Goal: Task Accomplishment & Management: Manage account settings

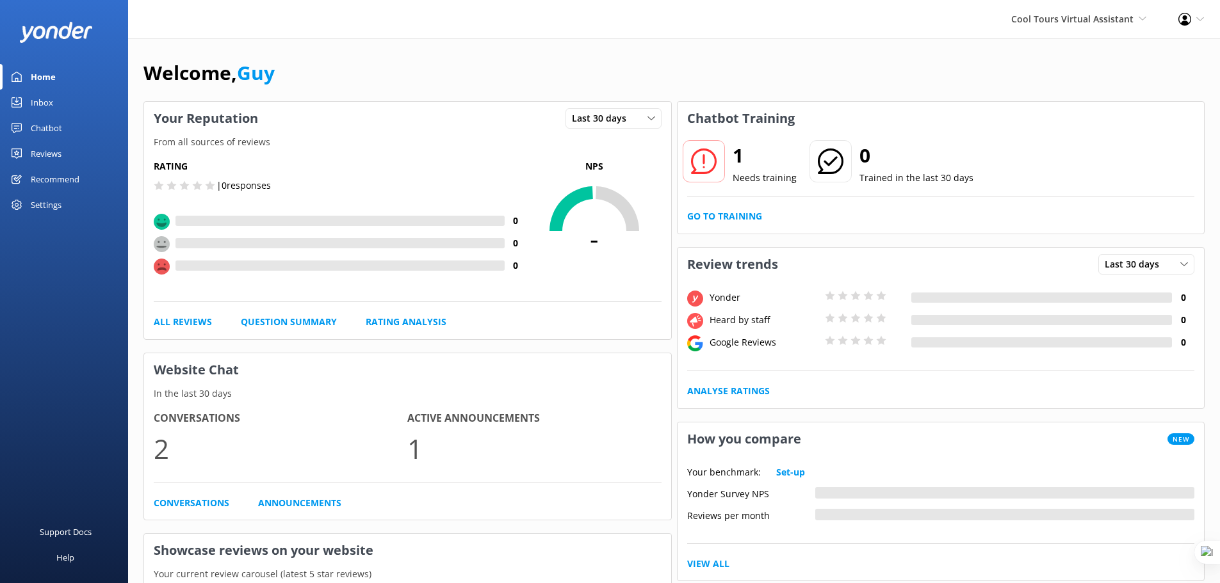
click at [60, 181] on div "Recommend" at bounding box center [55, 179] width 49 height 26
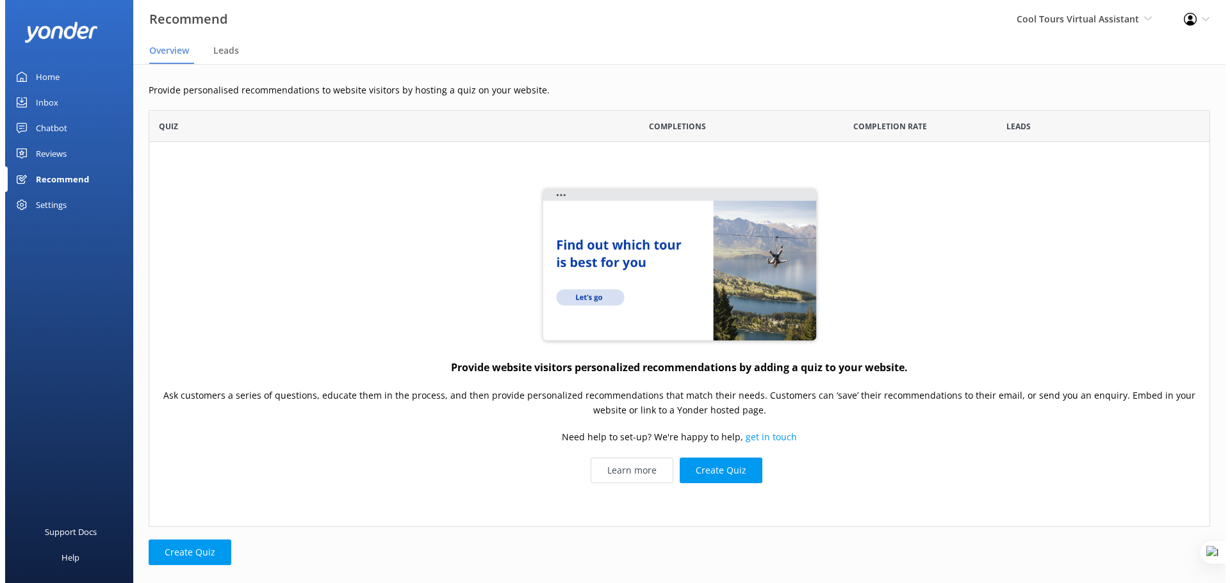
scroll to position [407, 1051]
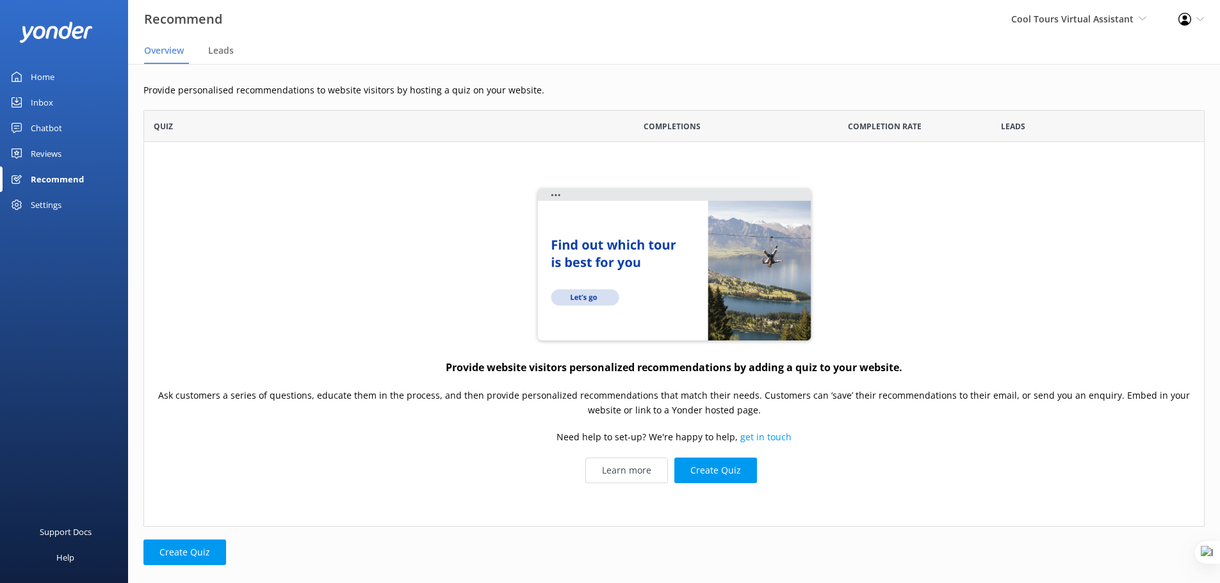
click at [49, 152] on div "Reviews" at bounding box center [46, 154] width 31 height 26
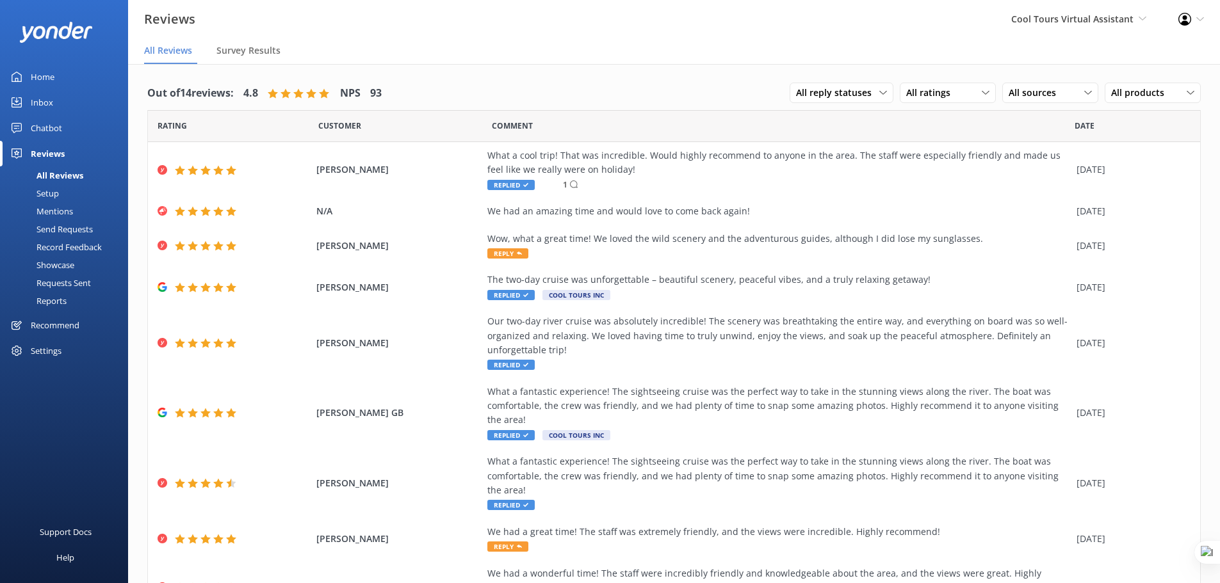
click at [63, 279] on div "Requests Sent" at bounding box center [49, 283] width 83 height 18
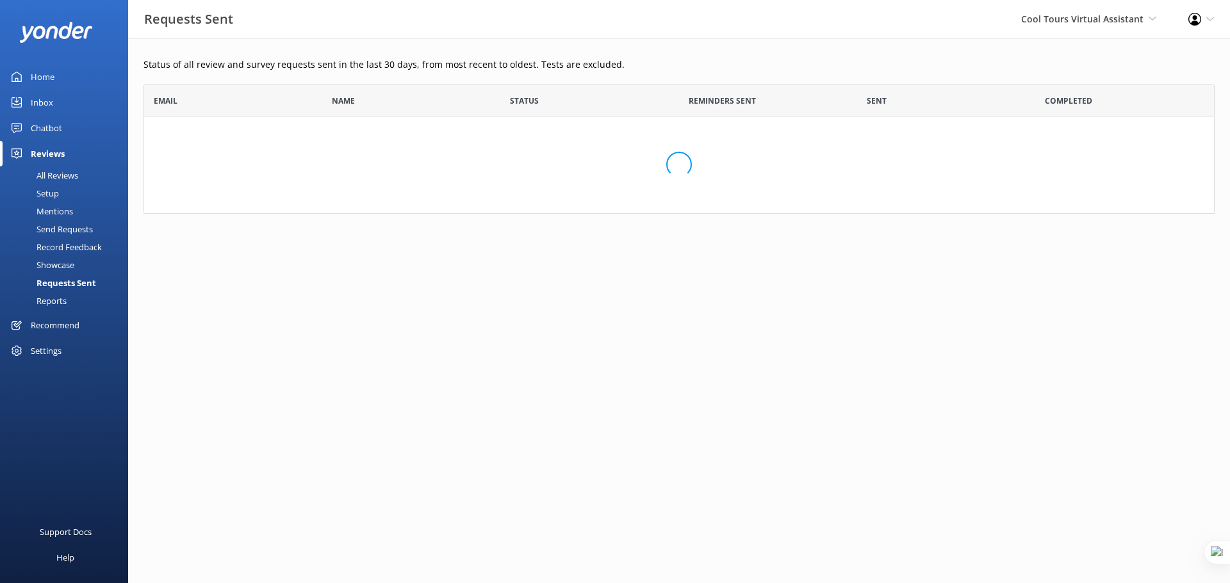
scroll to position [120, 1061]
click at [1088, 26] on span "Cool Tours Virtual Assistant Yonder Demo Musket Cove Island Resort & Marina Bea…" at bounding box center [1088, 19] width 135 height 14
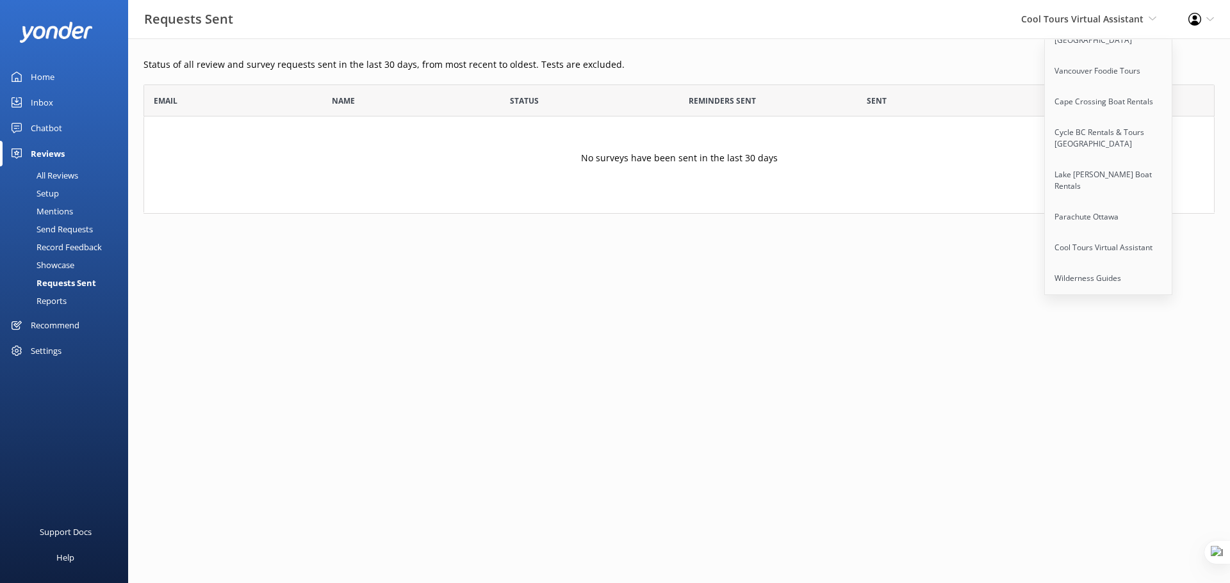
scroll to position [10235, 0]
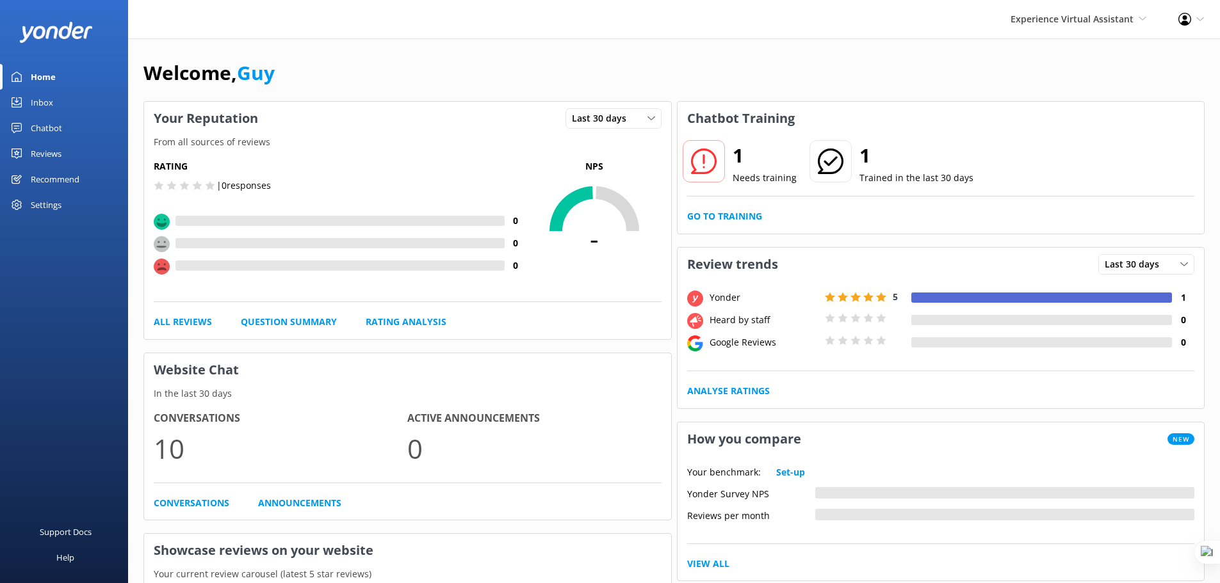
click at [47, 156] on div "Reviews" at bounding box center [46, 154] width 31 height 26
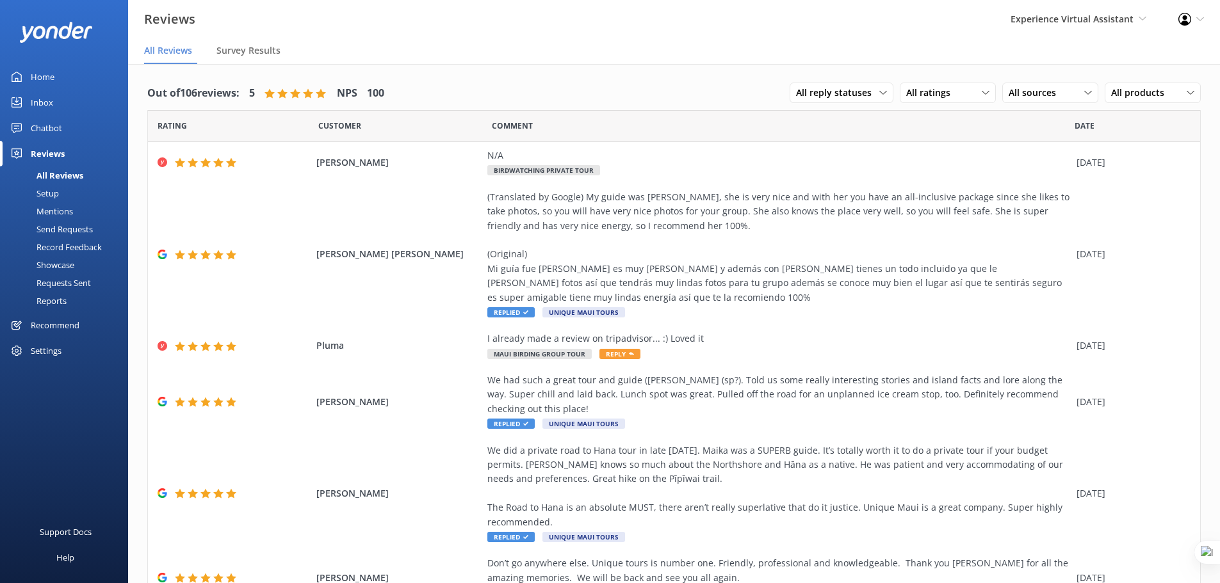
click at [71, 282] on div "Requests Sent" at bounding box center [49, 283] width 83 height 18
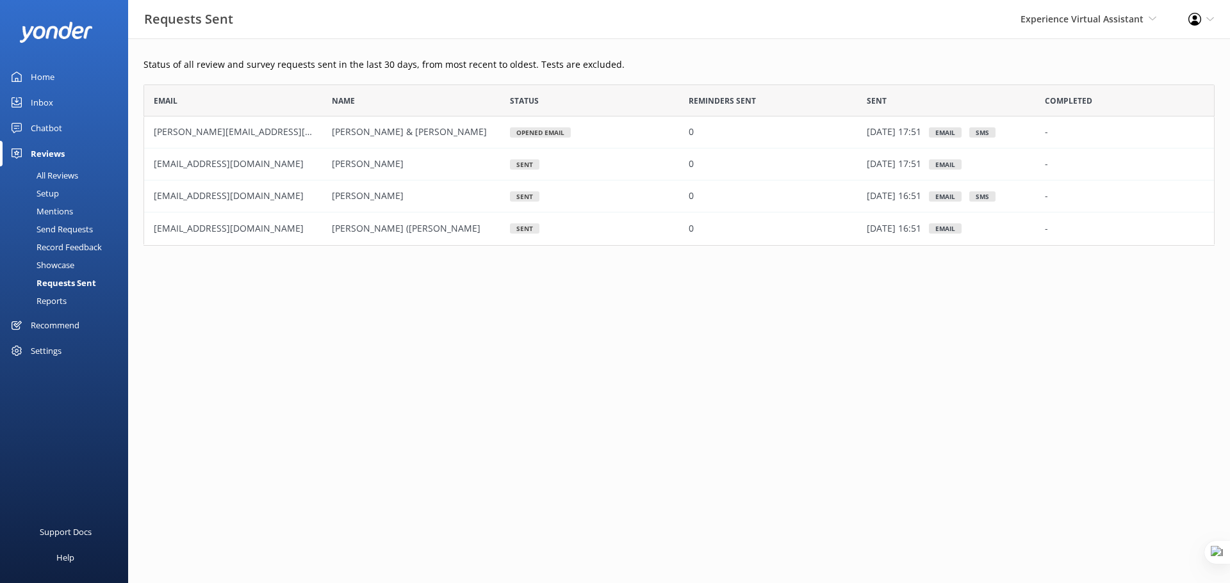
scroll to position [152, 1061]
click at [1103, 23] on span "Experience Virtual Assistant" at bounding box center [1081, 19] width 123 height 12
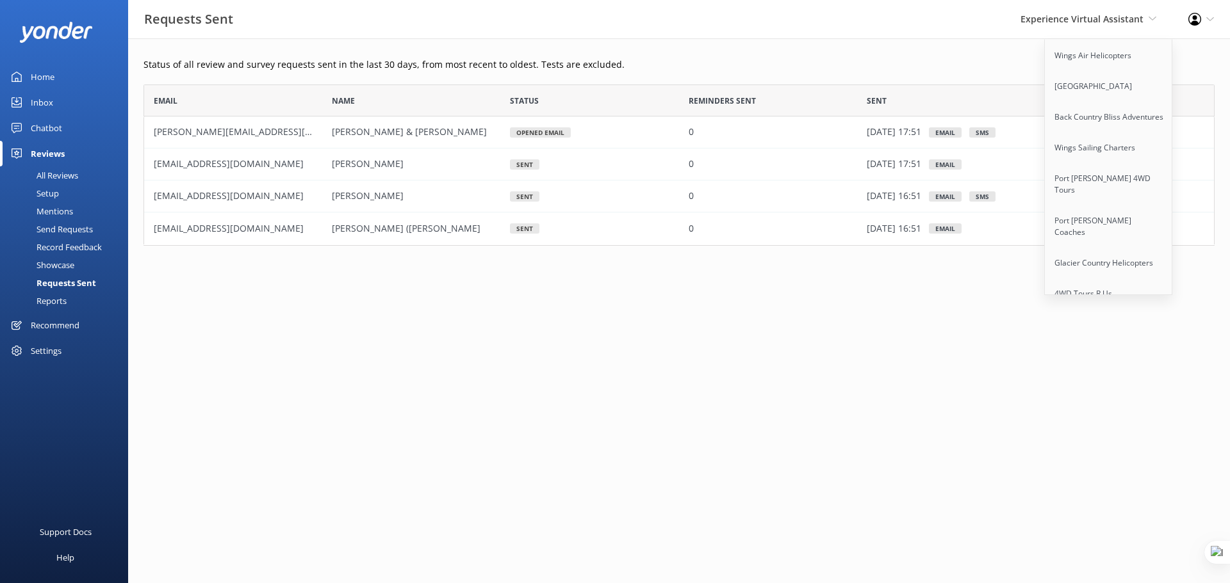
scroll to position [10235, 0]
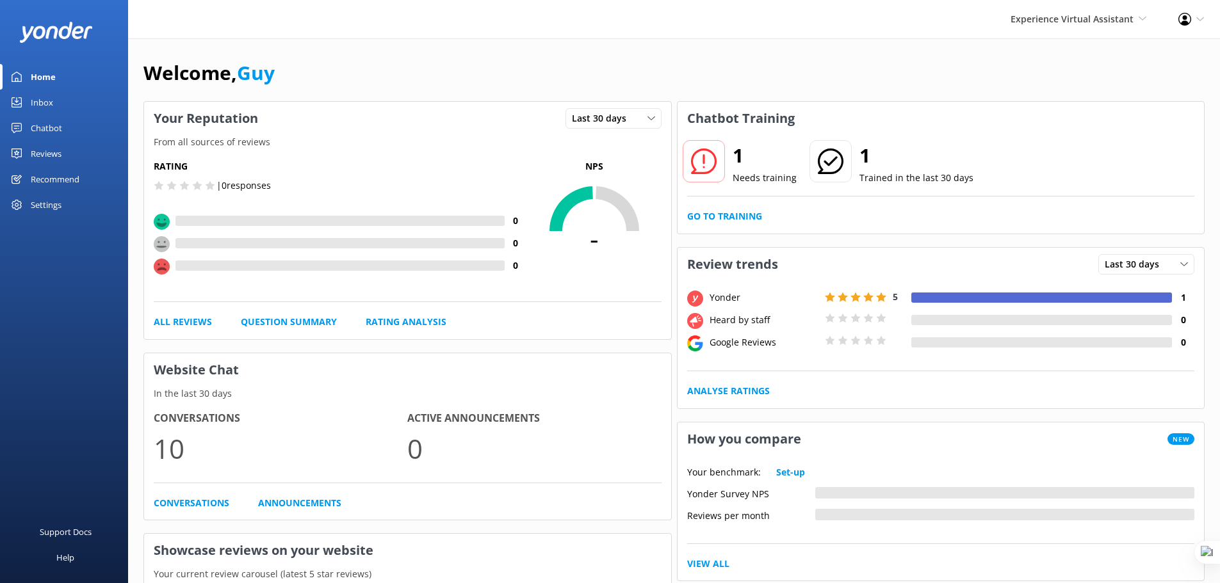
click at [53, 202] on div "Settings" at bounding box center [46, 205] width 31 height 26
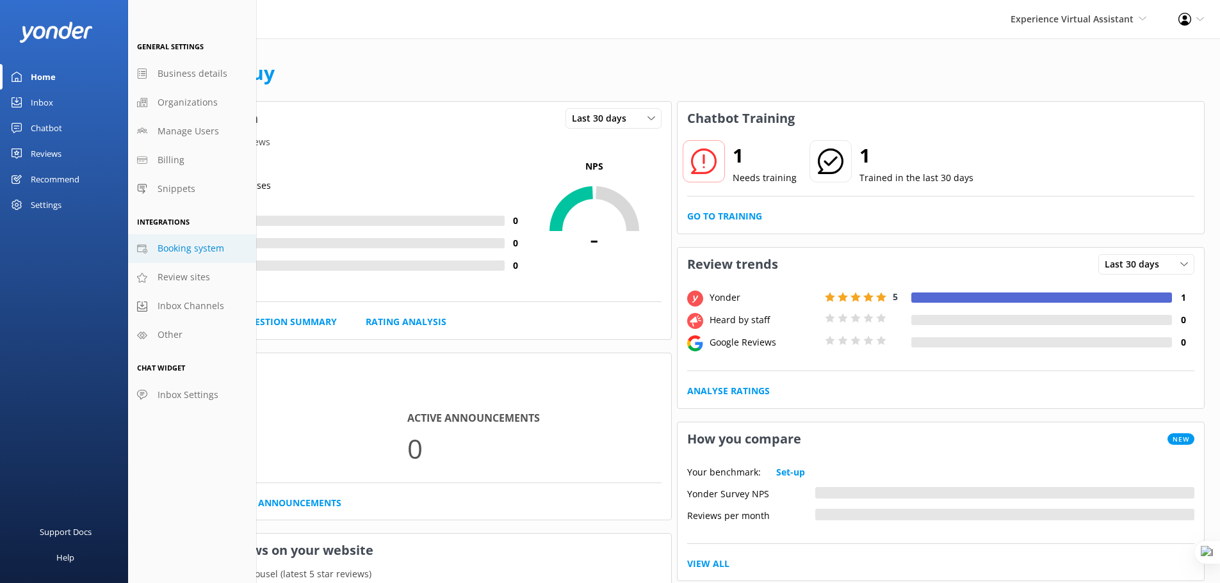
click at [187, 245] on span "Booking system" at bounding box center [191, 248] width 67 height 14
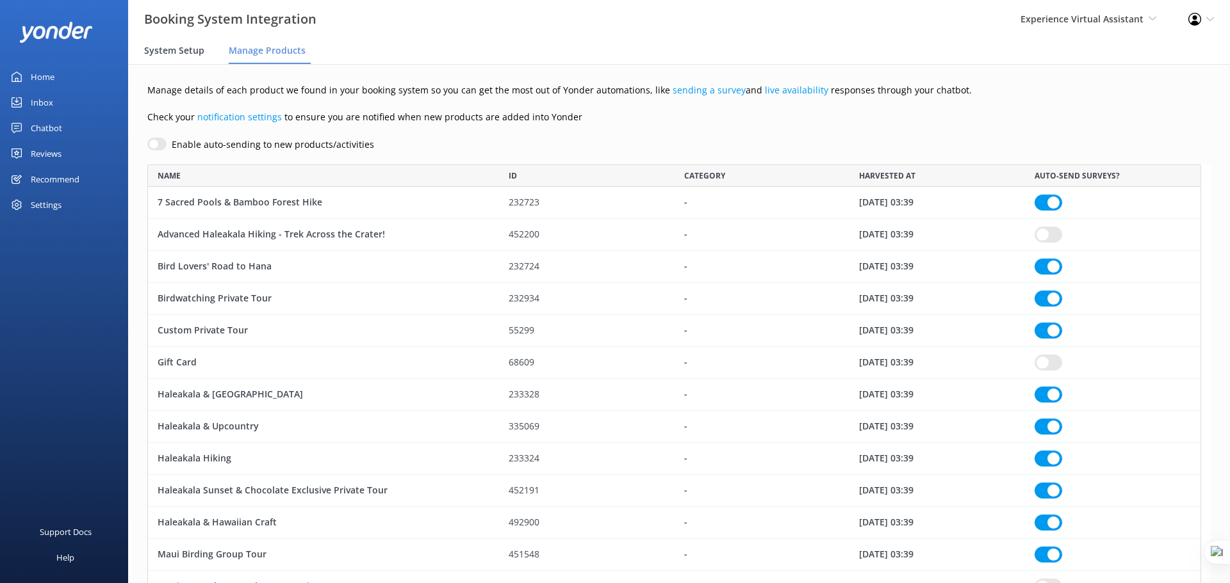
scroll to position [494, 1044]
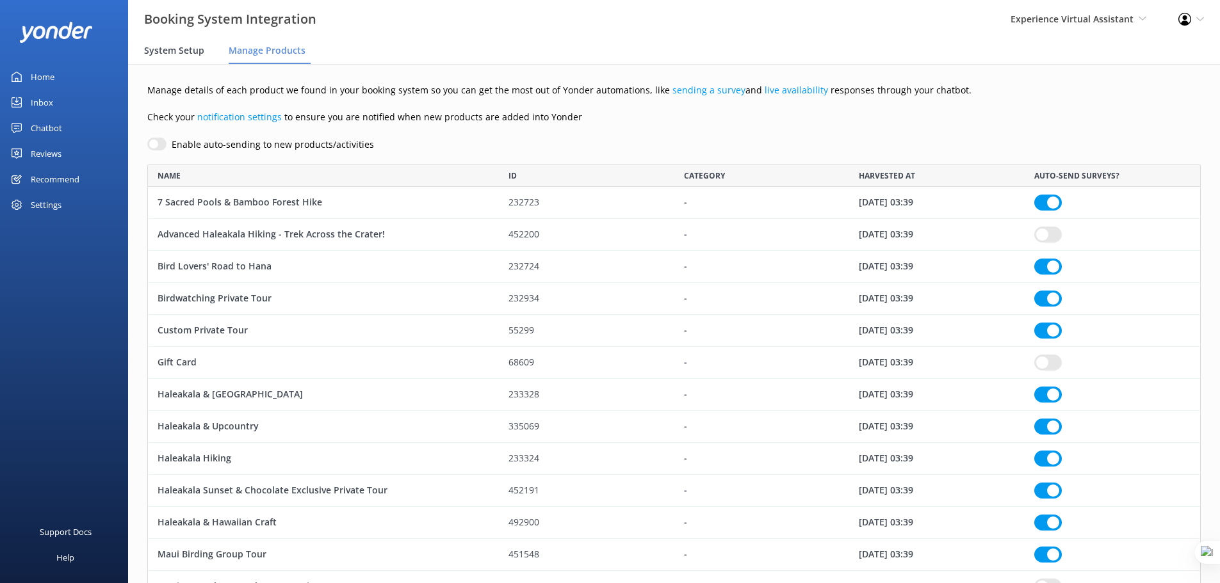
click at [163, 49] on span "System Setup" at bounding box center [174, 50] width 60 height 13
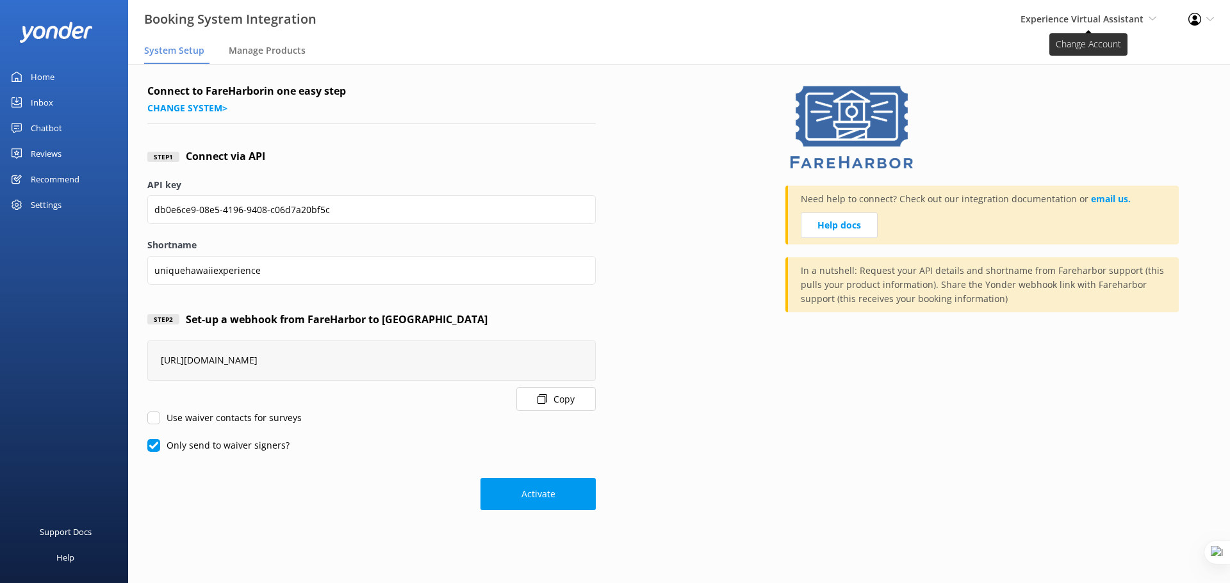
click at [1101, 15] on span "Experience Virtual Assistant" at bounding box center [1081, 19] width 123 height 12
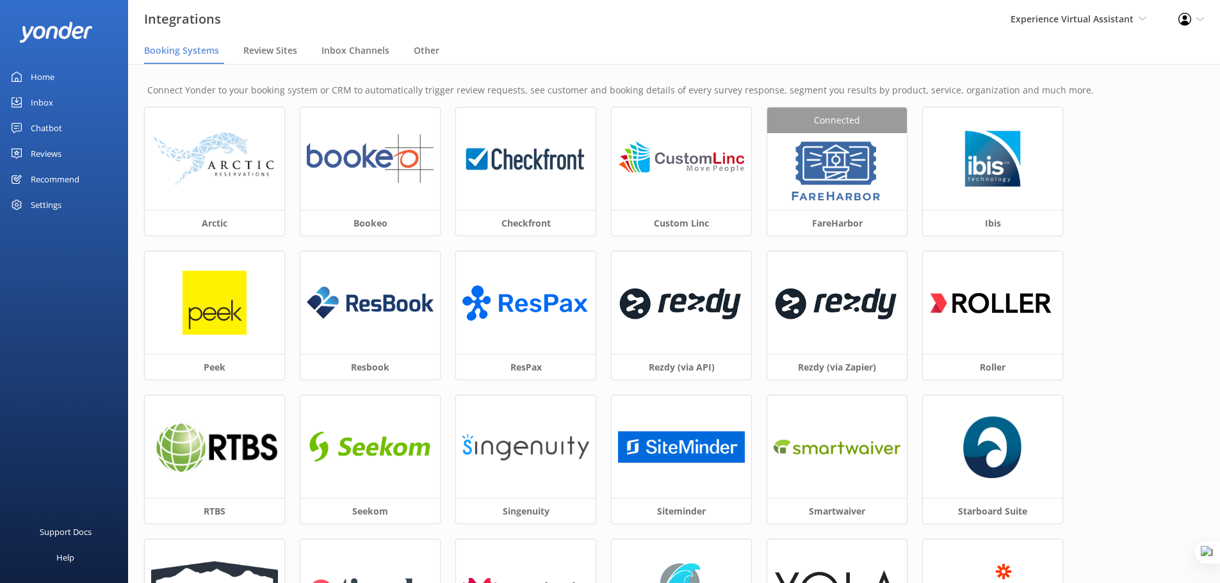
click at [41, 163] on div "Reviews" at bounding box center [46, 154] width 31 height 26
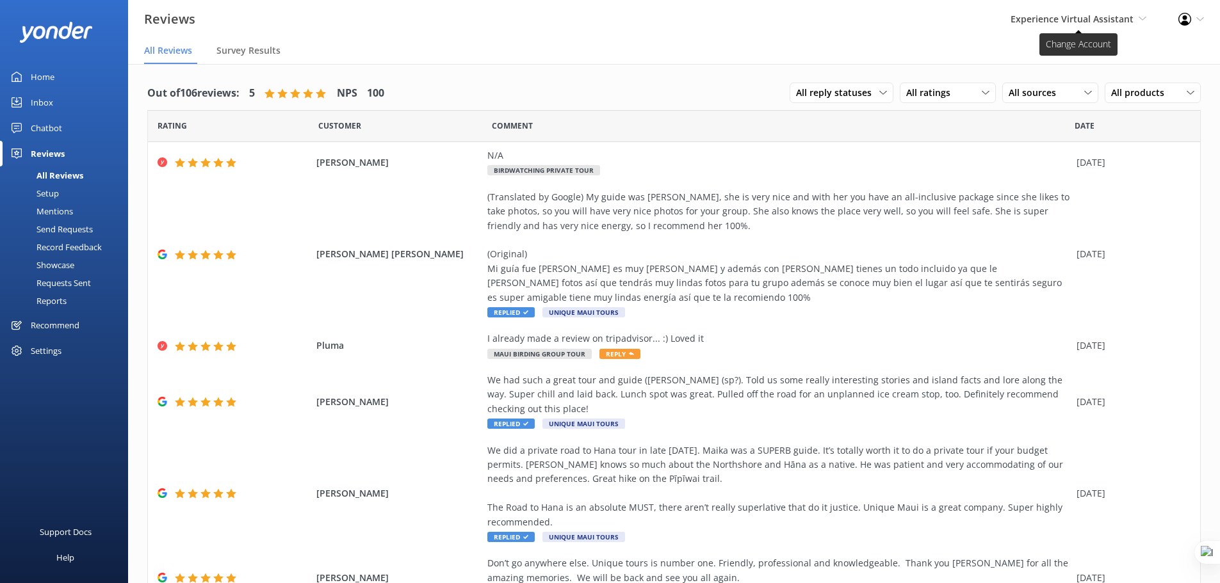
click at [1070, 15] on span "Experience Virtual Assistant" at bounding box center [1071, 19] width 123 height 12
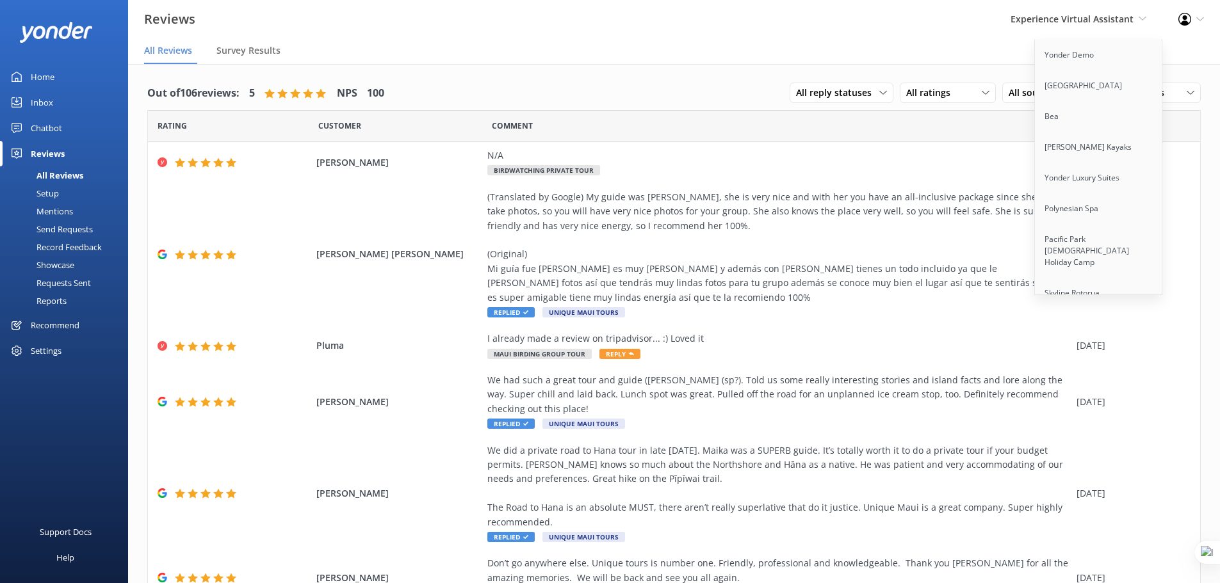
scroll to position [3434, 0]
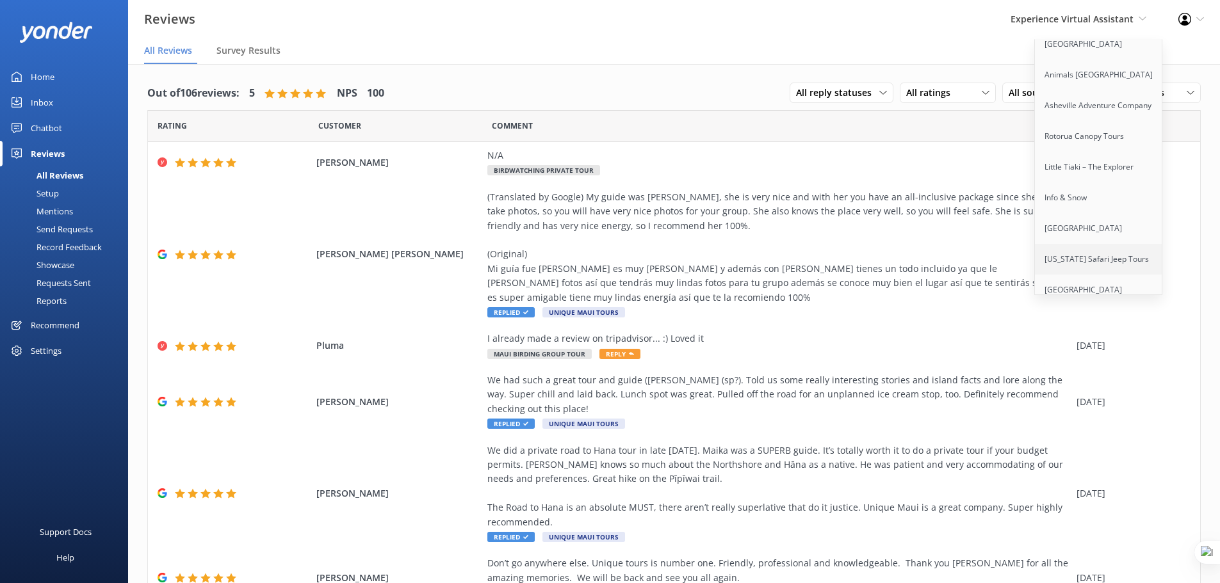
click at [1081, 244] on link "[US_STATE] Safari Jeep Tours" at bounding box center [1099, 259] width 128 height 31
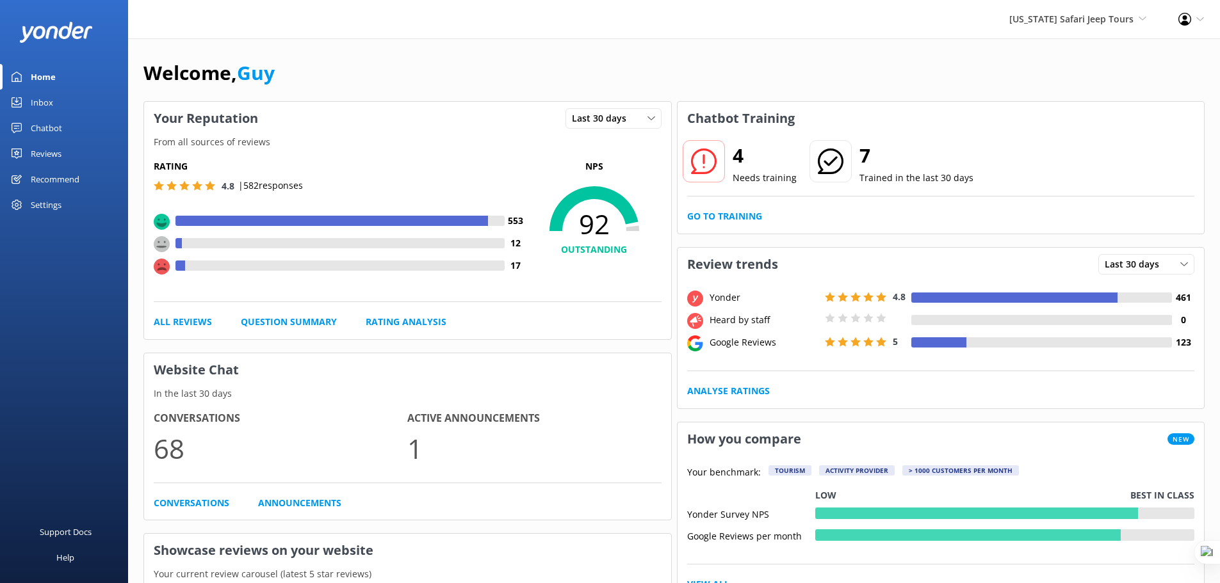
click at [40, 156] on div "Reviews" at bounding box center [46, 154] width 31 height 26
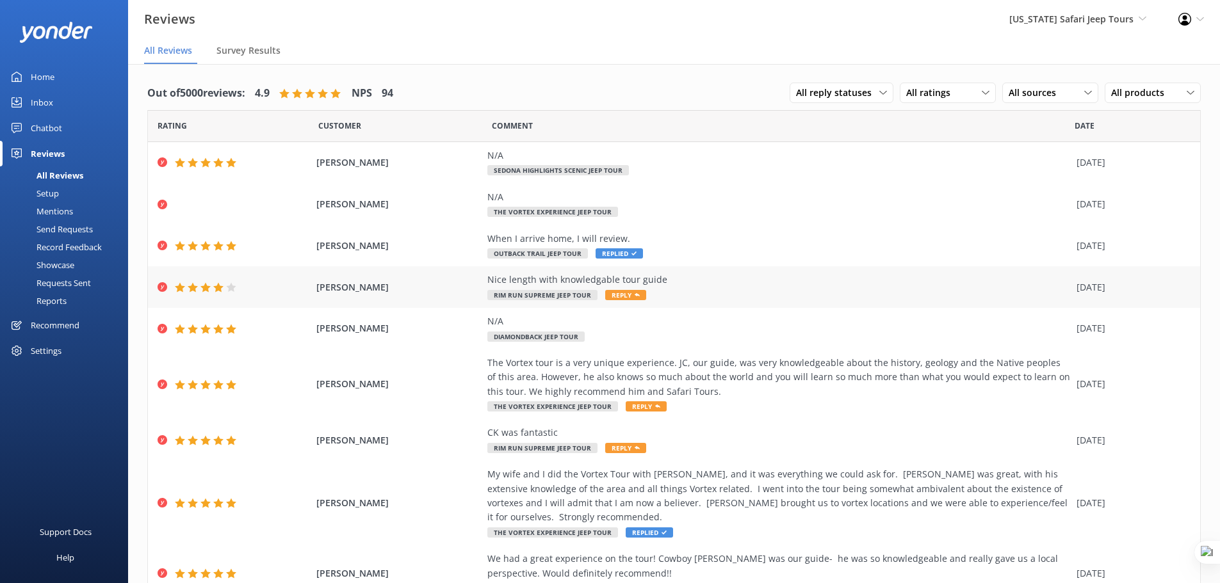
click at [408, 292] on span "Amira Karriem" at bounding box center [398, 287] width 165 height 14
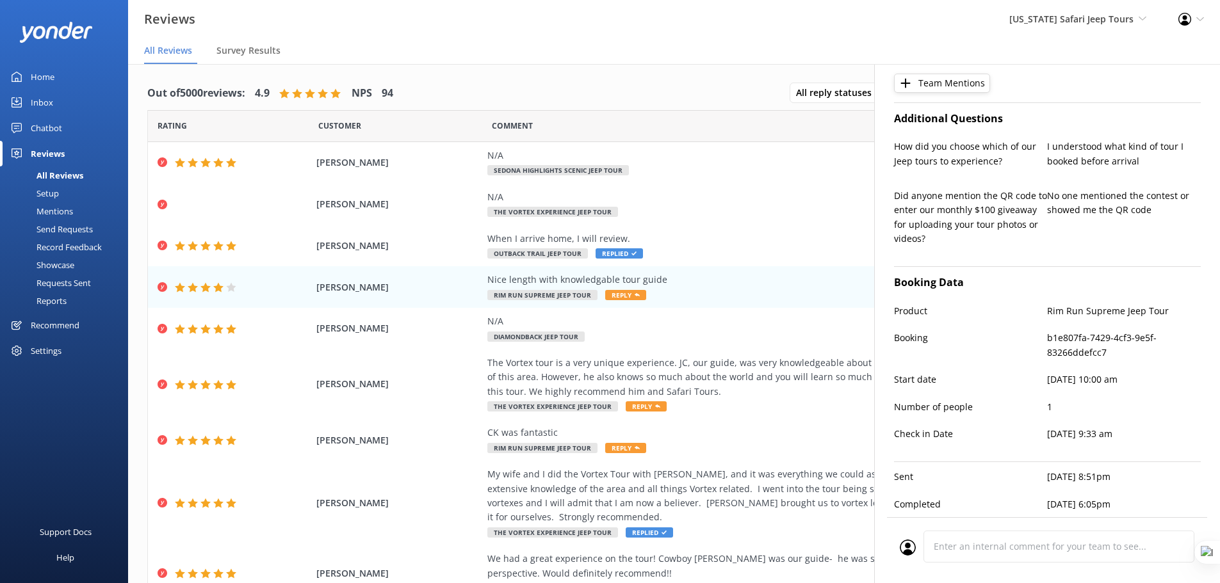
type textarea "Thanks so much for joining us, Amira! We're glad you enjoyed the tour length an…"
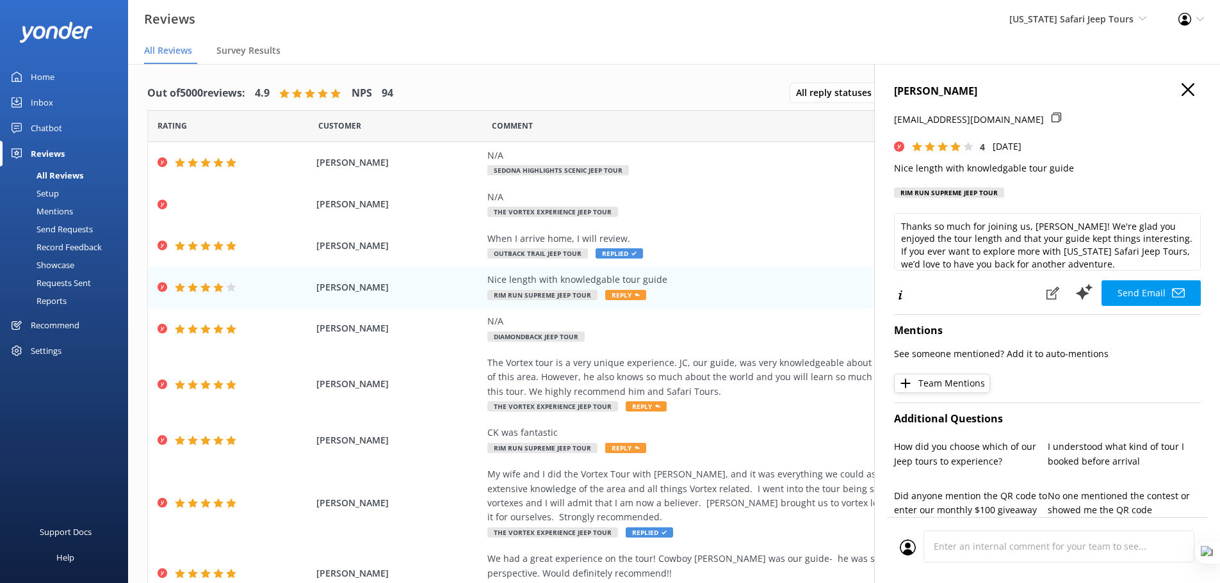
click at [1181, 88] on icon "button" at bounding box center [1187, 89] width 13 height 13
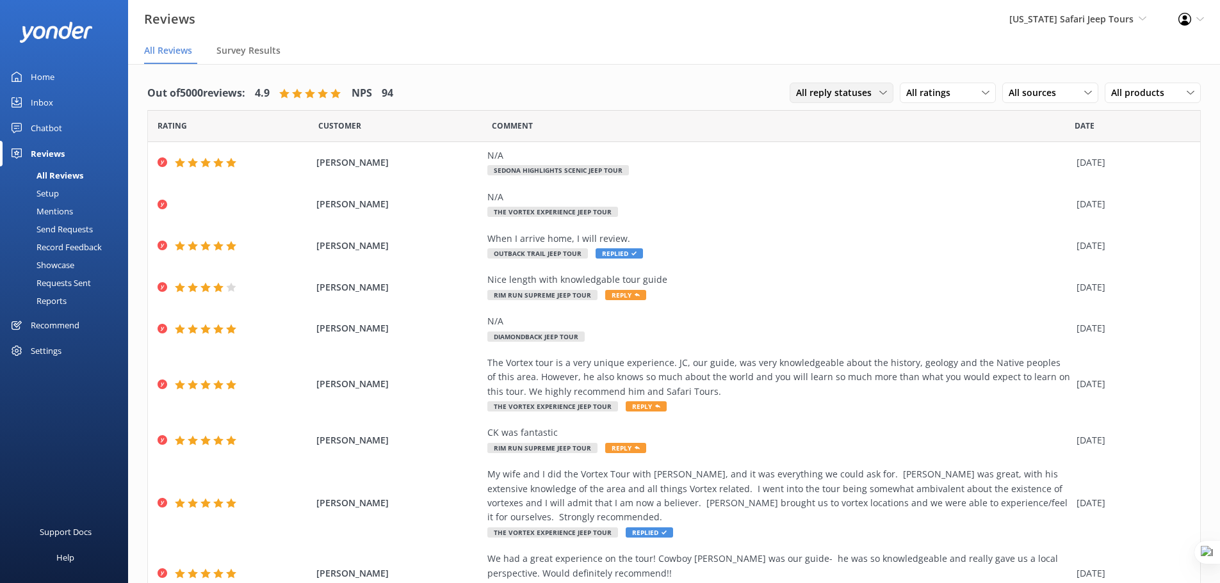
click at [862, 92] on span "All reply statuses" at bounding box center [837, 93] width 83 height 14
click at [929, 91] on span "All ratings" at bounding box center [932, 93] width 52 height 14
click at [1026, 92] on span "All sources" at bounding box center [1036, 93] width 55 height 14
click at [1025, 188] on link "Google reviews" at bounding box center [1060, 197] width 114 height 26
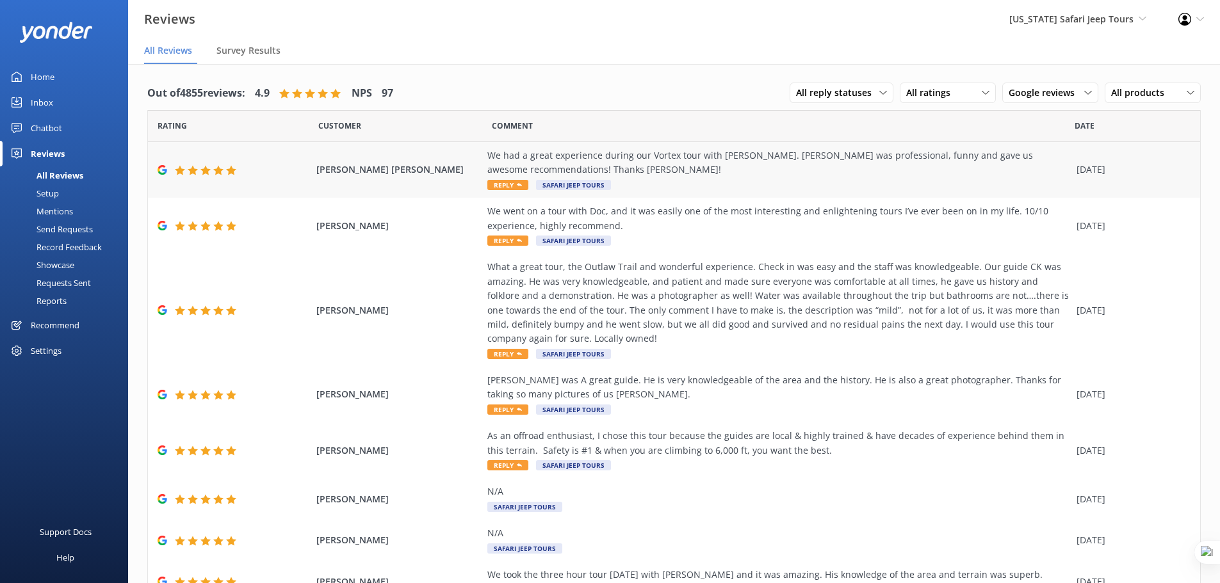
click at [715, 175] on div "We had a great experience during our Vortex tour with Phil. Phil was profession…" at bounding box center [778, 163] width 583 height 29
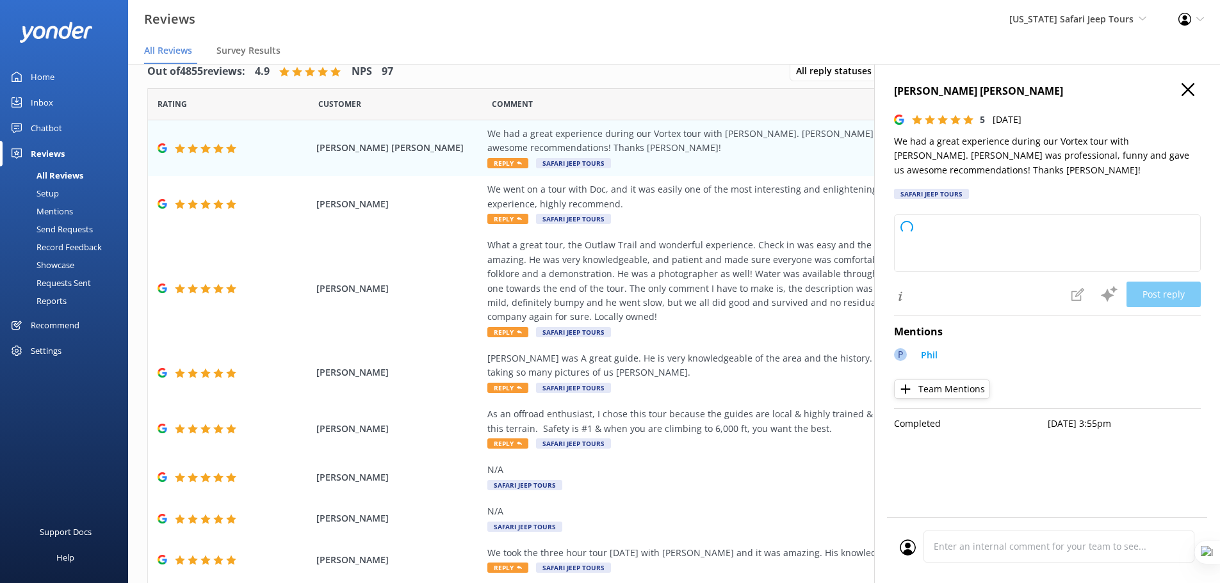
scroll to position [26, 0]
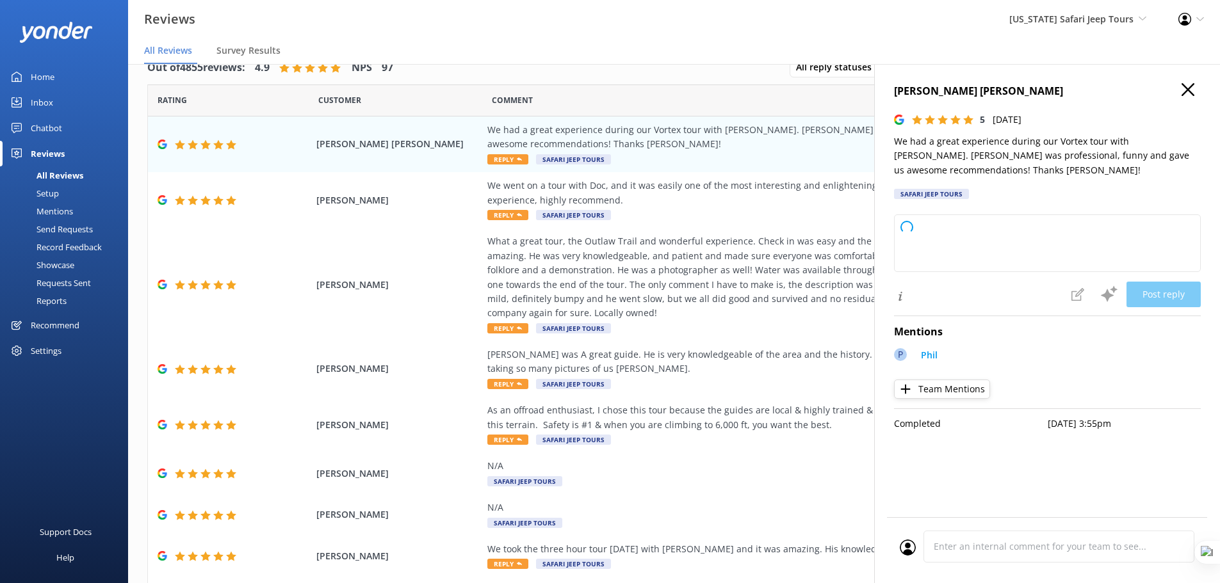
type textarea "Thanks so much for joining us on the Vortex tour! We’re lucky to have Phil on t…"
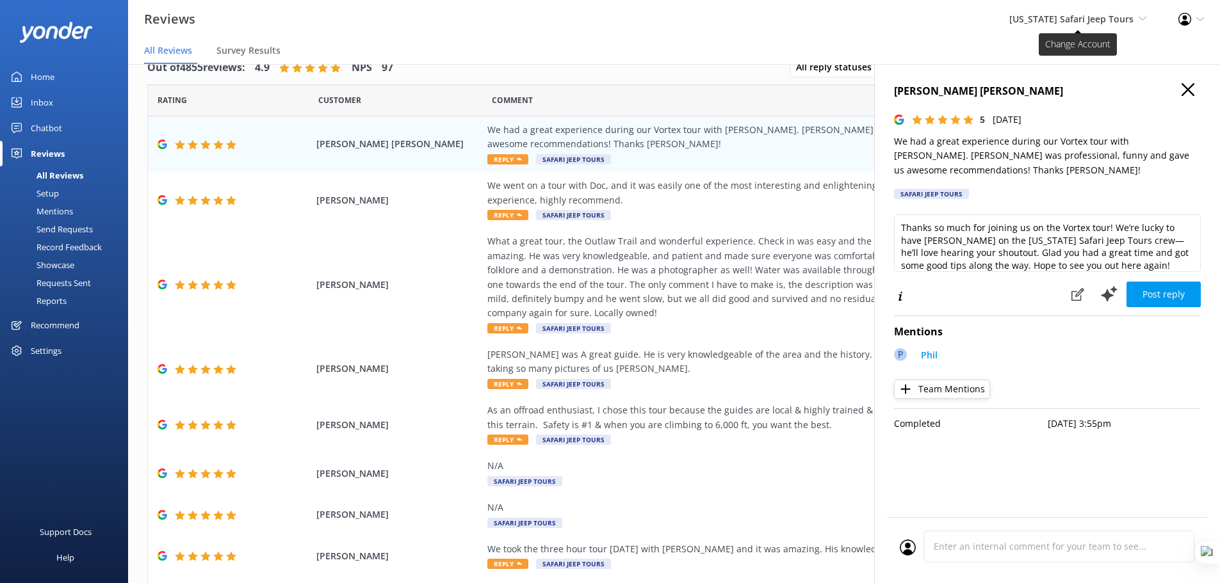
click at [1051, 20] on span "[US_STATE] Safari Jeep Tours" at bounding box center [1071, 19] width 124 height 12
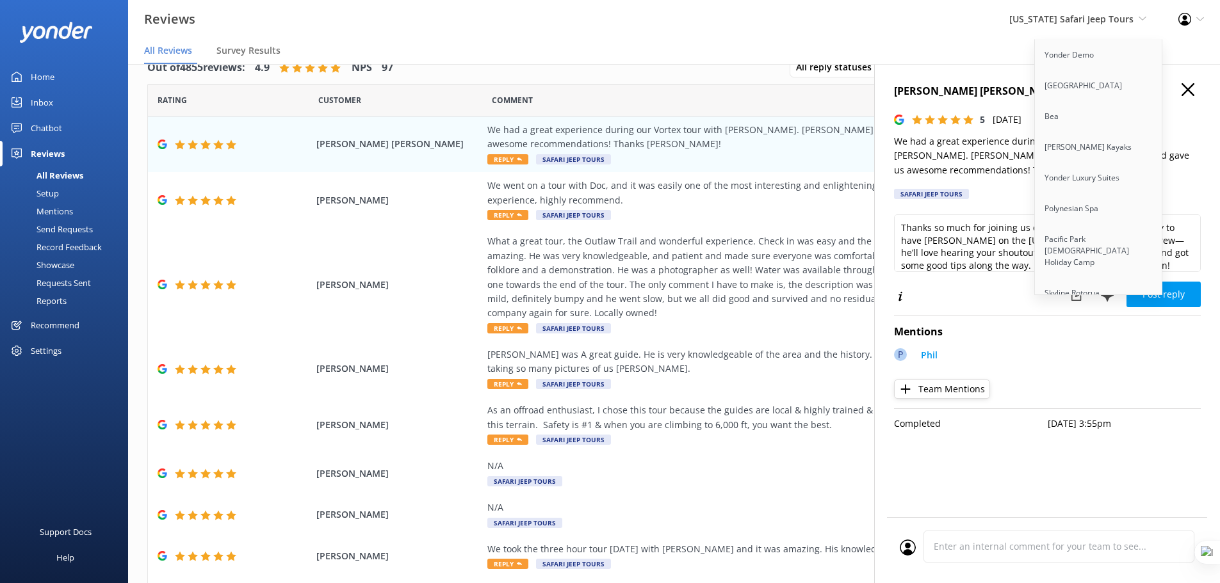
scroll to position [2962, 0]
click at [1096, 232] on link "Cool Tours Virtual Assistant" at bounding box center [1099, 247] width 128 height 31
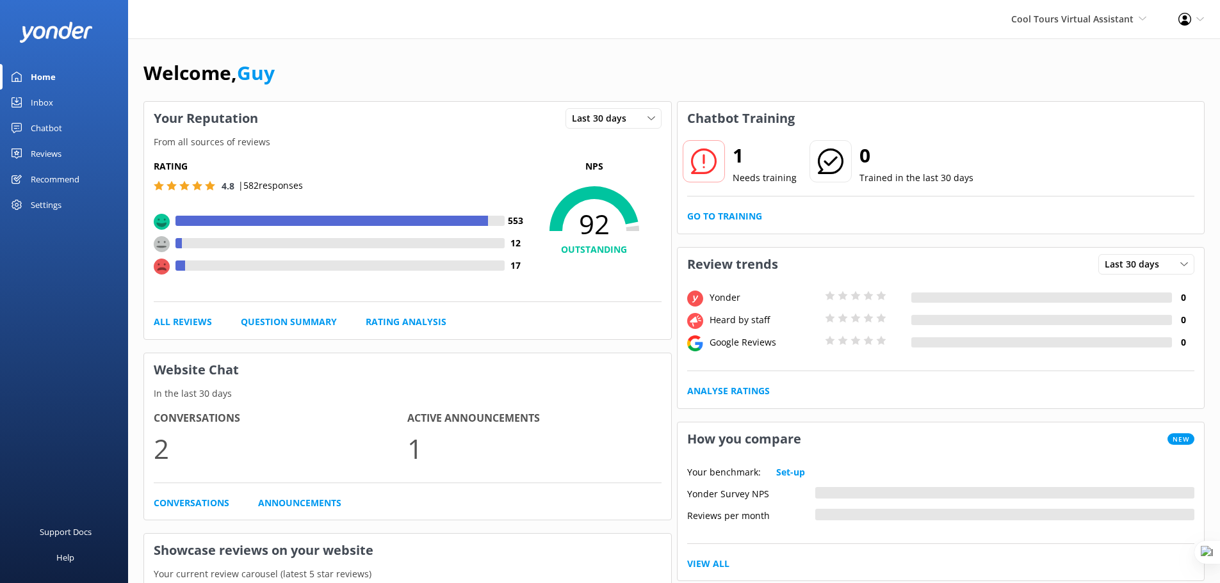
click at [44, 149] on div "Reviews" at bounding box center [46, 154] width 31 height 26
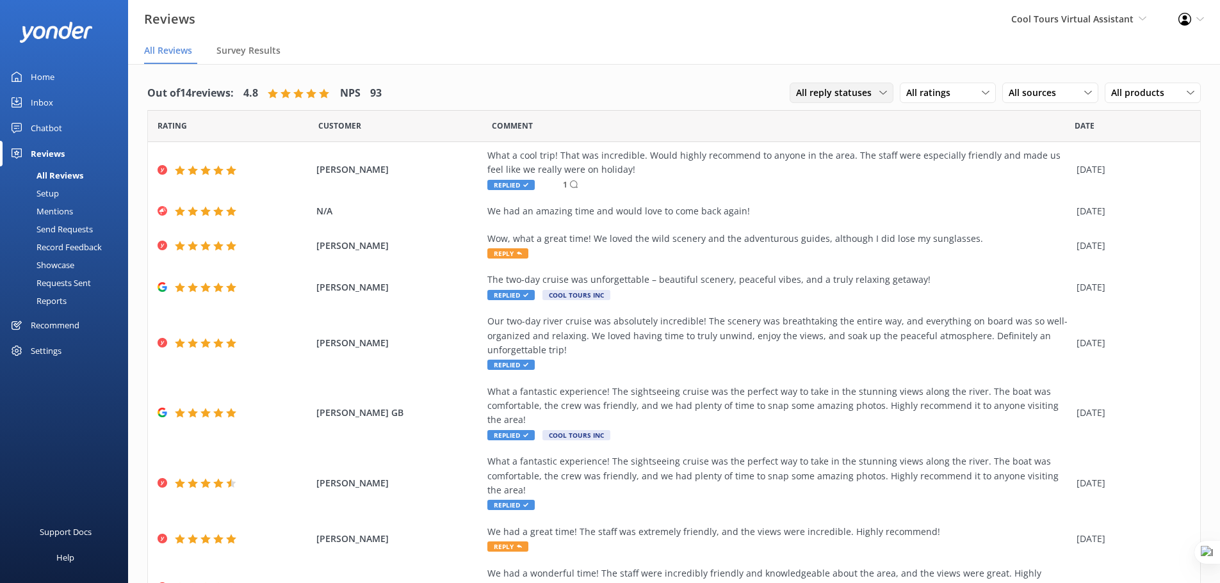
click at [846, 94] on span "All reply statuses" at bounding box center [837, 93] width 83 height 14
click at [857, 150] on link "Needs a reply" at bounding box center [847, 146] width 114 height 26
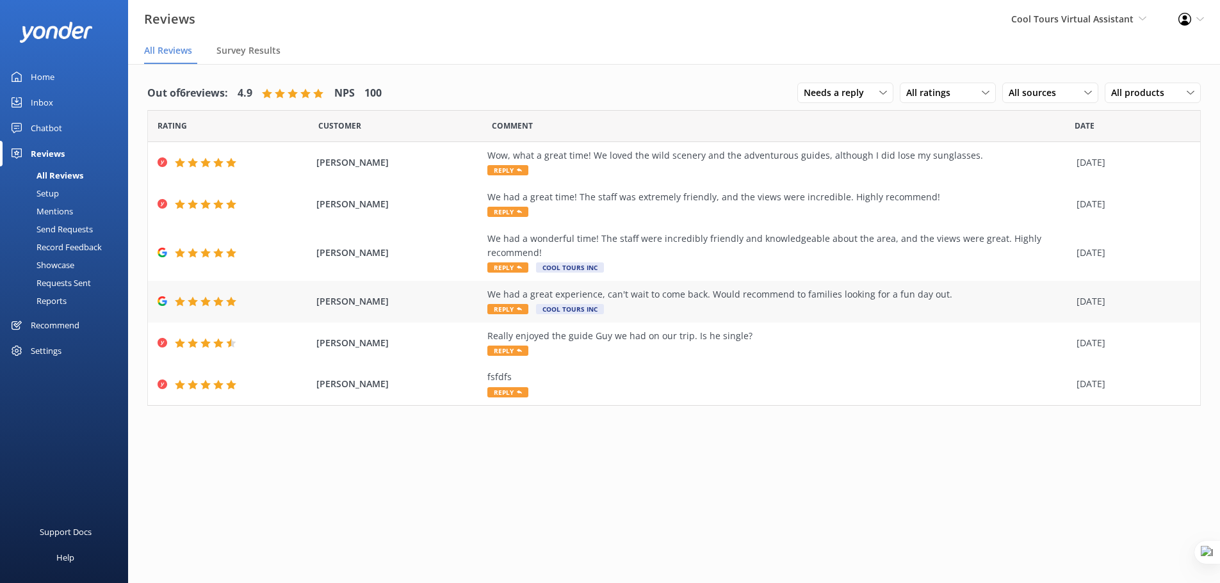
click at [649, 303] on div "We had a great experience, can't wait to come back. Would recommend to families…" at bounding box center [778, 302] width 583 height 29
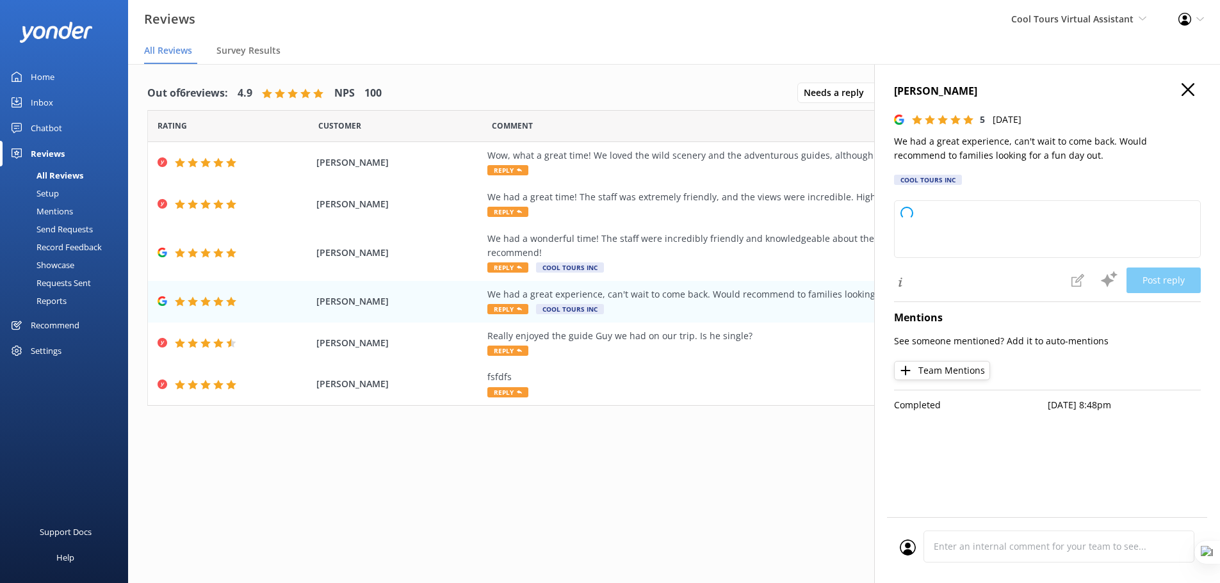
type textarea "Kia ora, Thanks heaps for taking the time to leave us such a kind review. Stoke…"
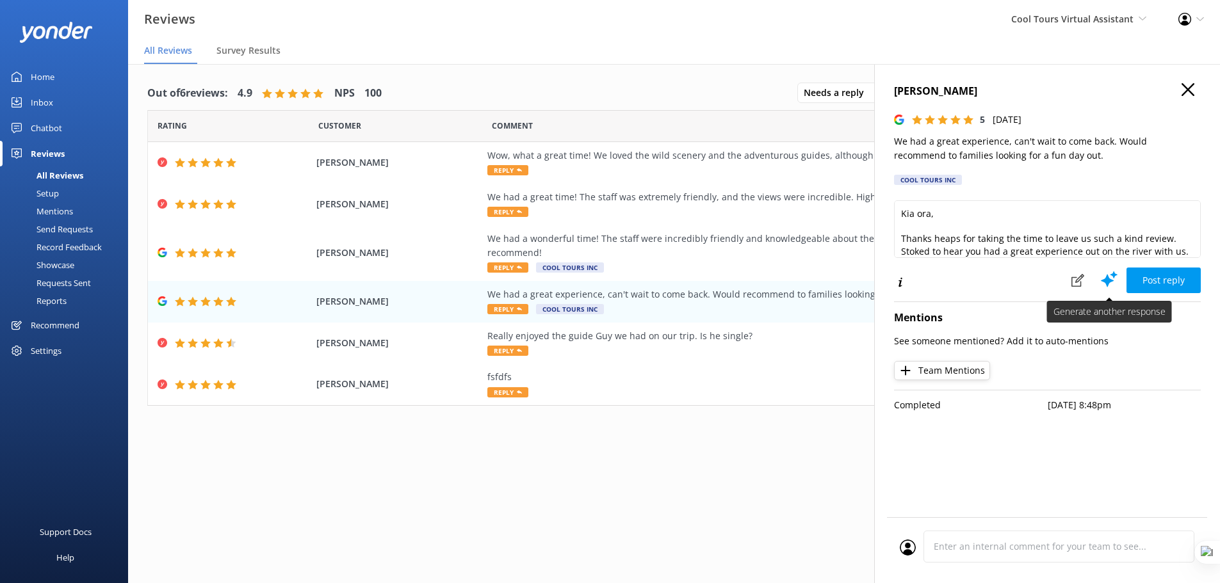
click at [1112, 277] on icon at bounding box center [1109, 279] width 19 height 19
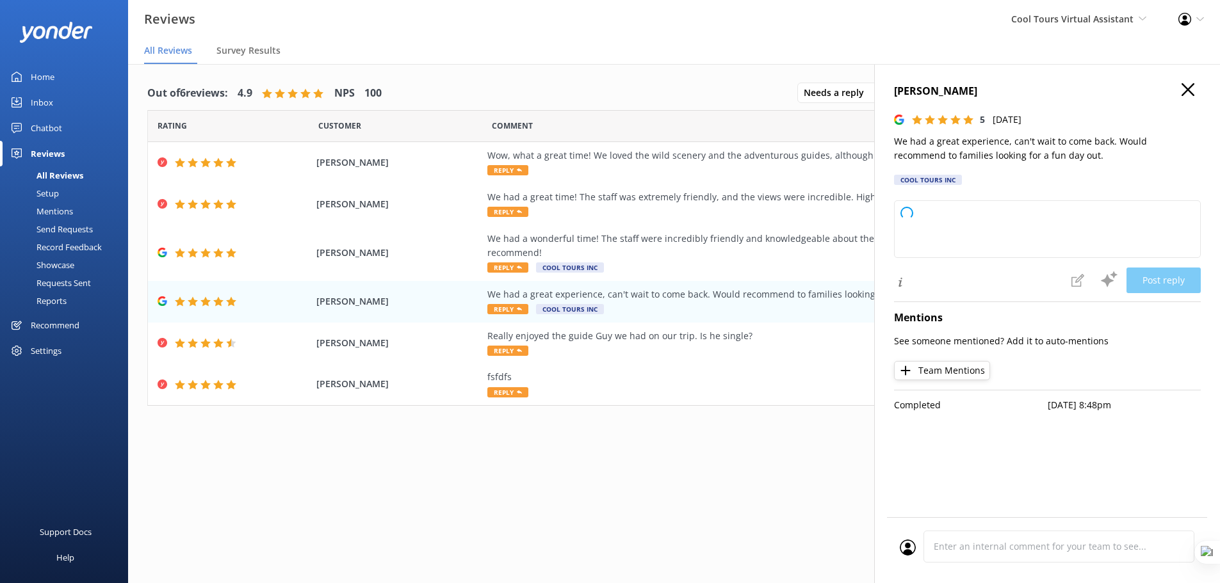
type textarea "Kia ora, cheers for your kind words! Stoked to hear you had a great time out on…"
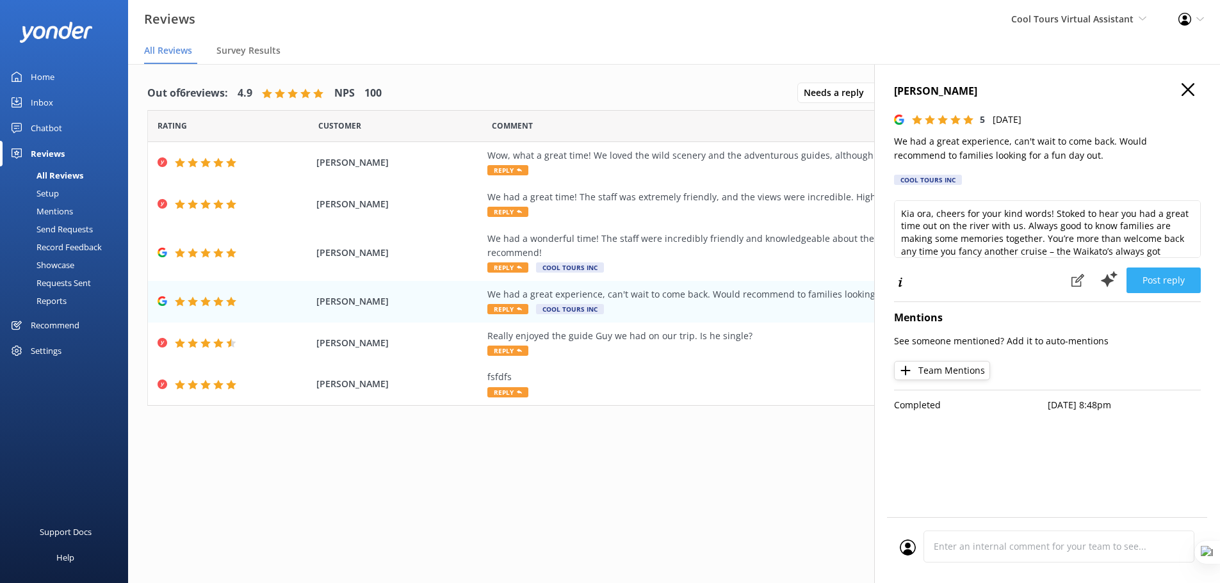
click at [1167, 280] on button "Post reply" at bounding box center [1163, 281] width 74 height 26
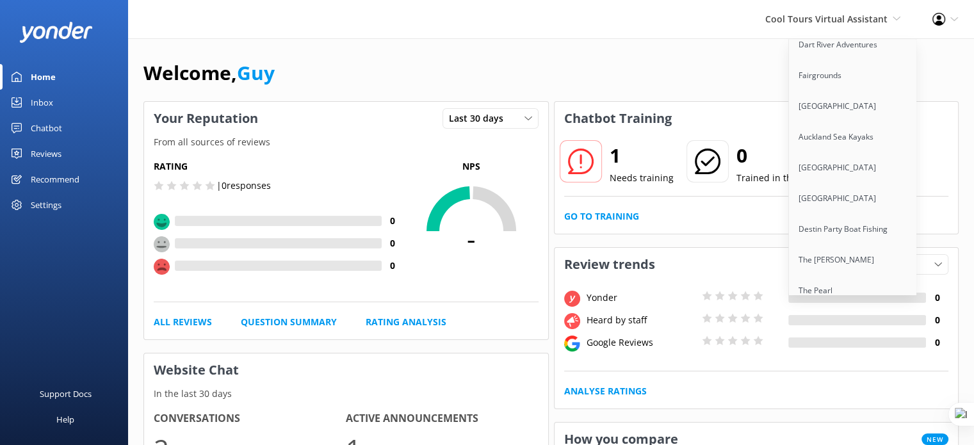
scroll to position [9988, 0]
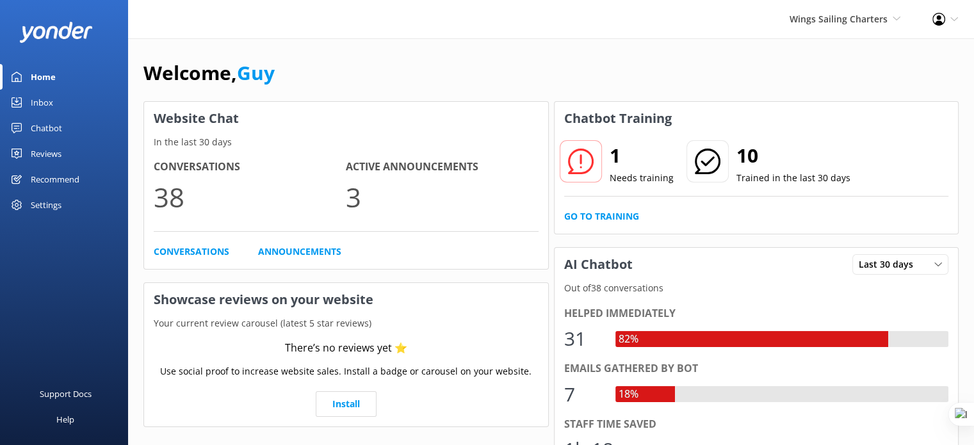
click at [70, 127] on link "Chatbot" at bounding box center [64, 128] width 128 height 26
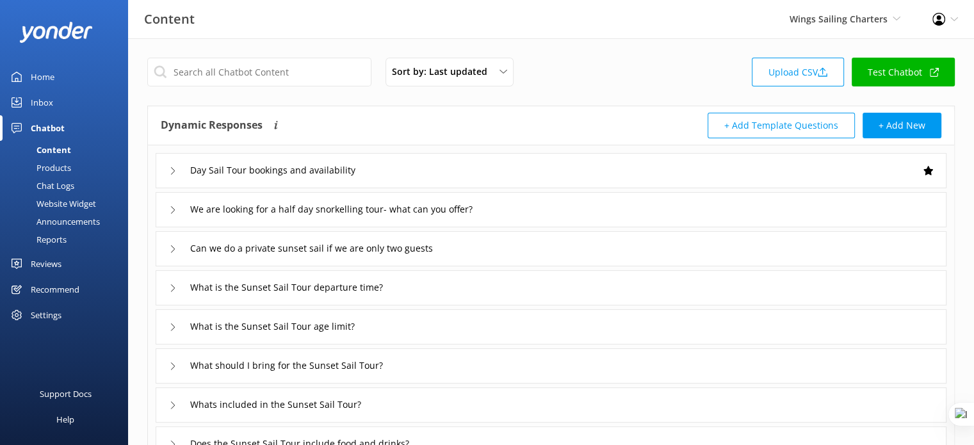
click at [58, 238] on div "Reports" at bounding box center [37, 240] width 59 height 18
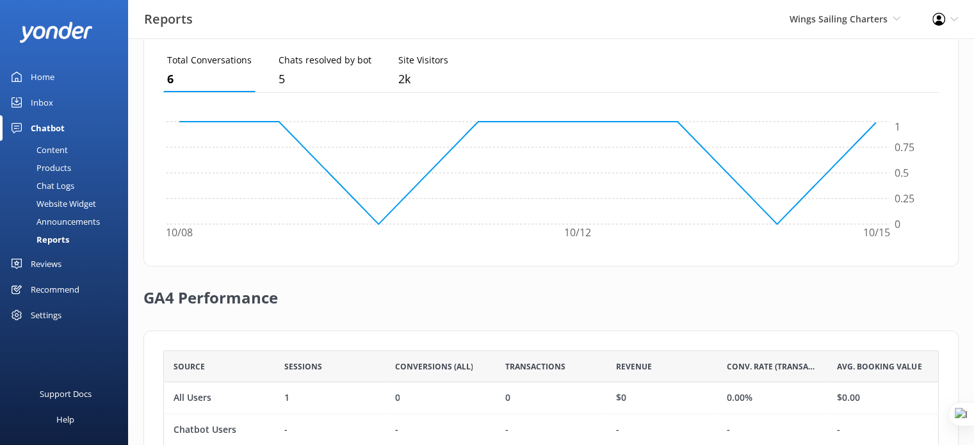
scroll to position [414, 0]
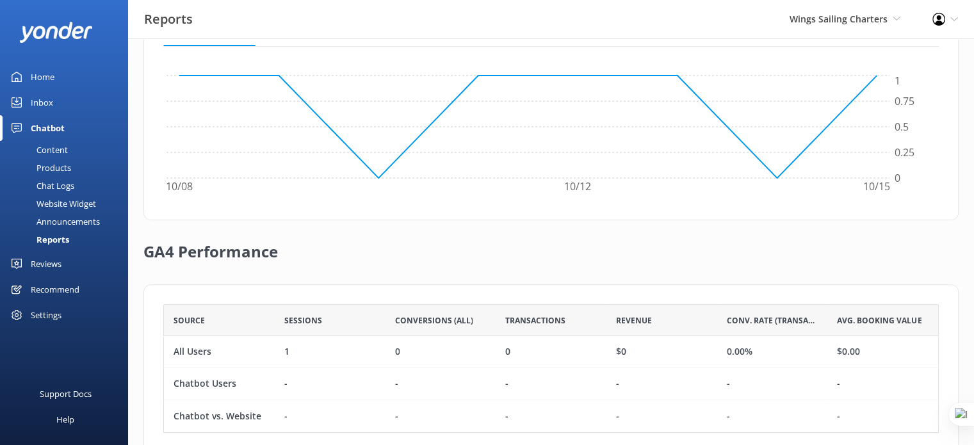
click at [44, 316] on div "Settings" at bounding box center [46, 315] width 31 height 26
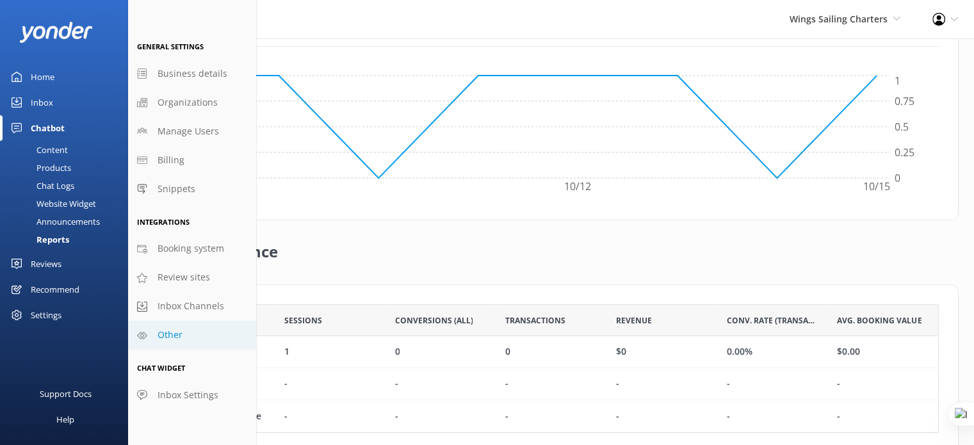
click at [172, 346] on link "Other" at bounding box center [192, 335] width 128 height 29
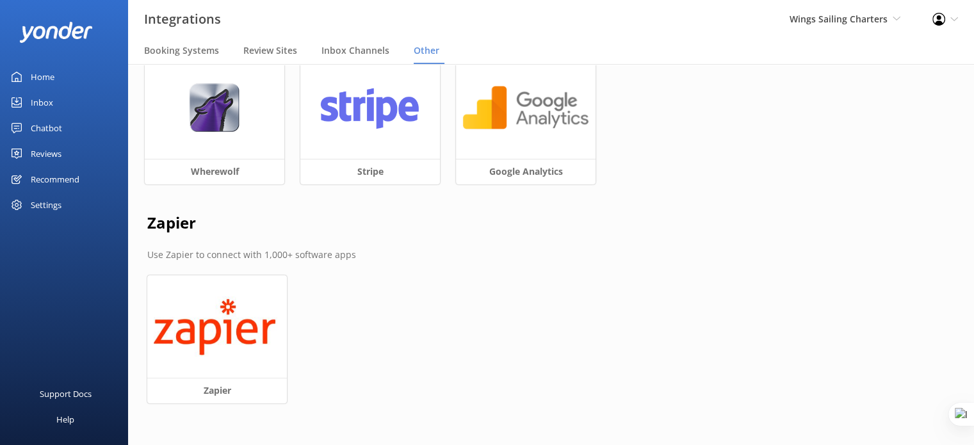
scroll to position [24, 0]
click at [508, 134] on div at bounding box center [526, 108] width 140 height 102
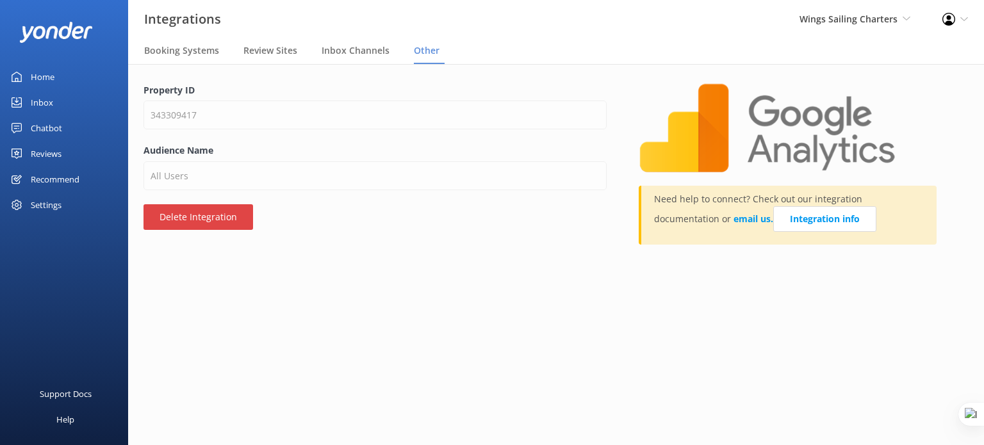
click at [159, 209] on button "Delete Integration" at bounding box center [198, 217] width 110 height 26
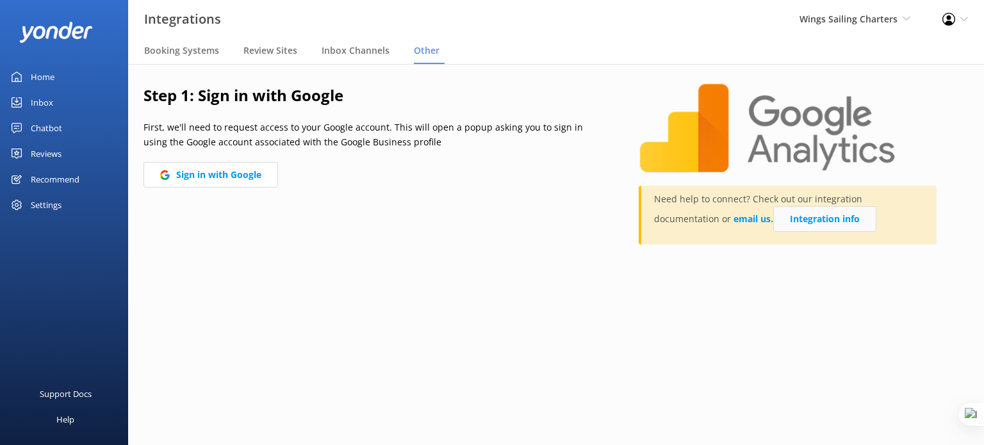
click at [773, 218] on link "Integration info" at bounding box center [824, 219] width 103 height 26
click at [847, 20] on span "Wings Sailing Charters" at bounding box center [848, 19] width 98 height 12
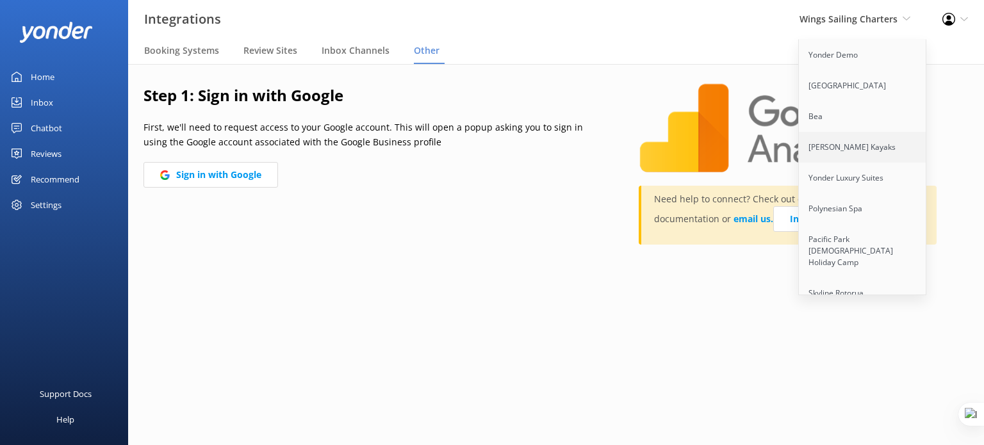
click at [868, 161] on link "[PERSON_NAME] Kayaks" at bounding box center [863, 147] width 128 height 31
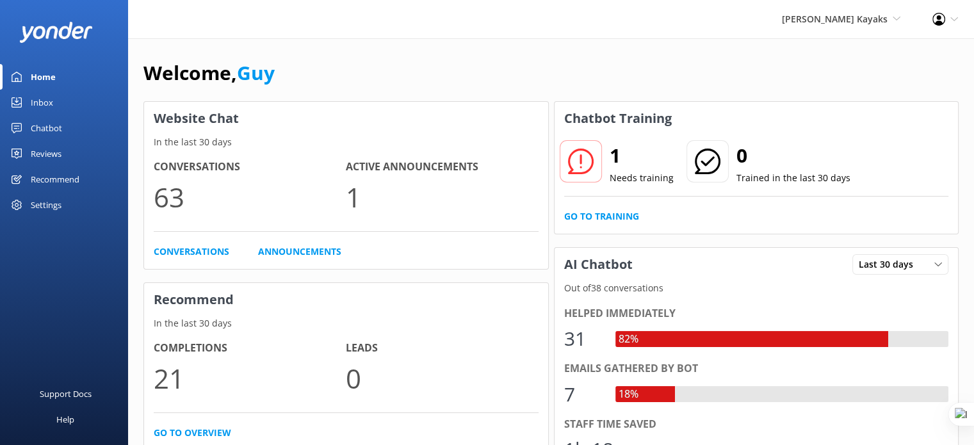
click at [44, 130] on div "Chatbot" at bounding box center [46, 128] width 31 height 26
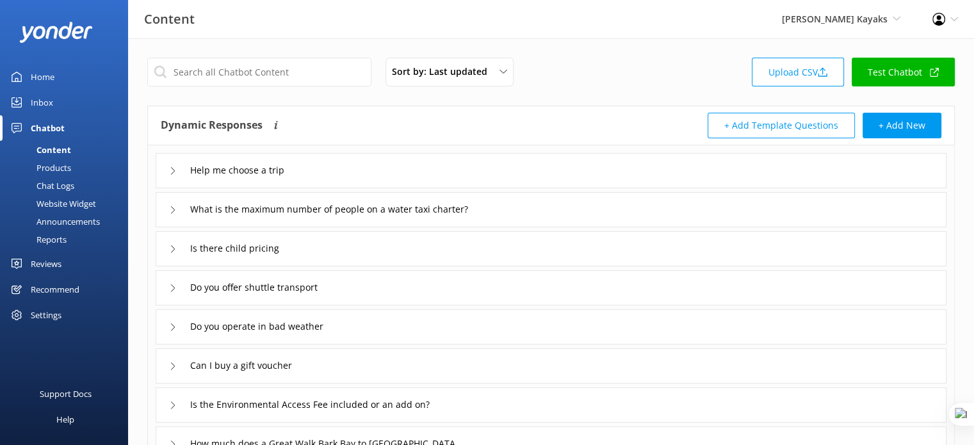
click at [61, 183] on div "Chat Logs" at bounding box center [41, 186] width 67 height 18
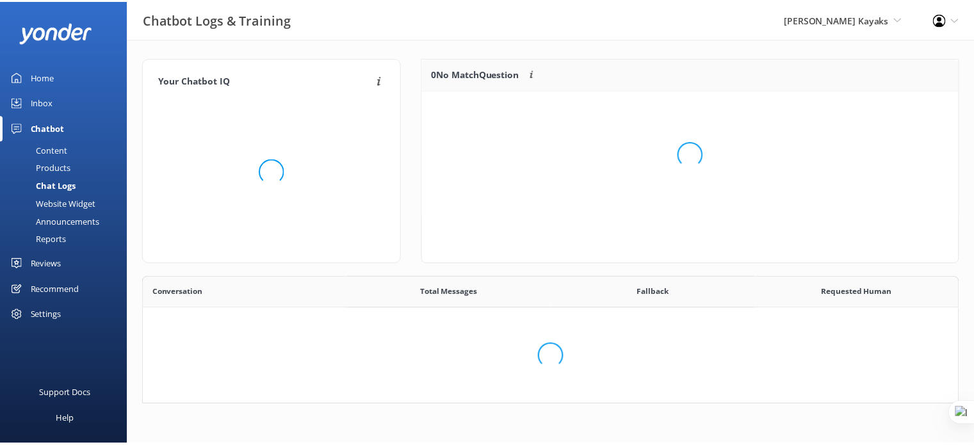
scroll to position [439, 804]
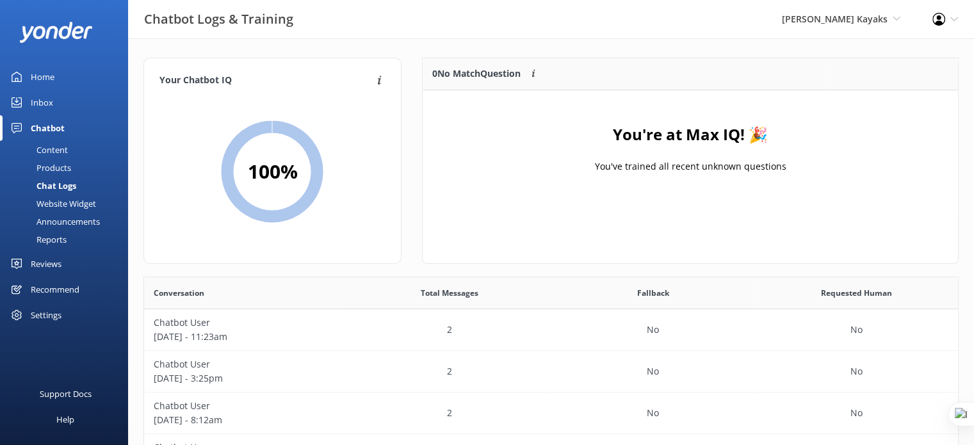
click at [807, 163] on div "You're at Max IQ! 🎉 You've trained all recent unknown questions" at bounding box center [690, 154] width 535 height 128
click at [881, 22] on span "[PERSON_NAME] Kayaks" at bounding box center [835, 19] width 106 height 12
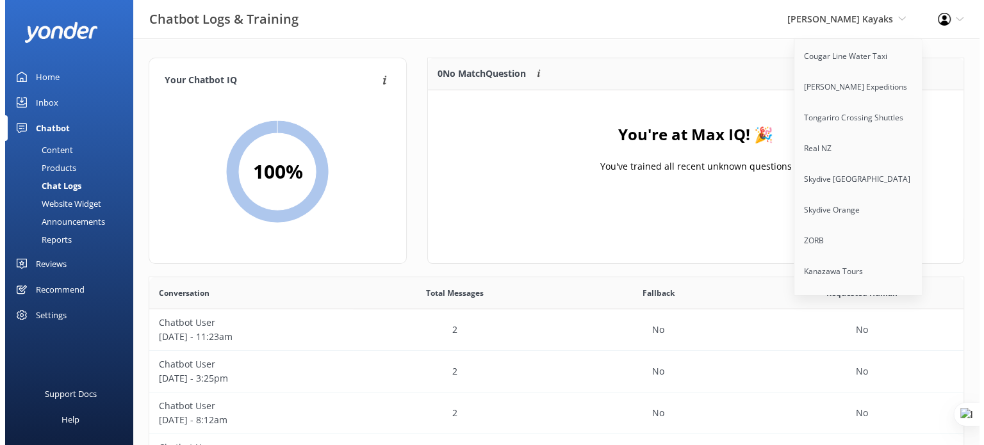
scroll to position [2074, 0]
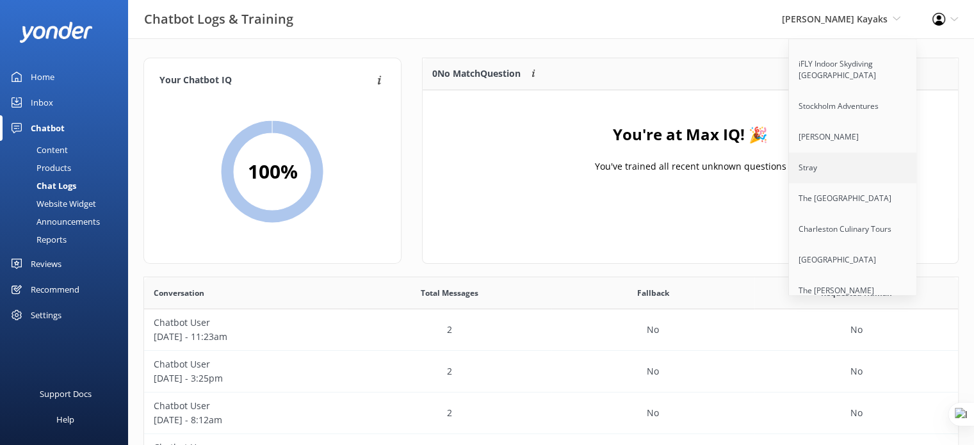
click at [842, 159] on link "Stray" at bounding box center [853, 167] width 128 height 31
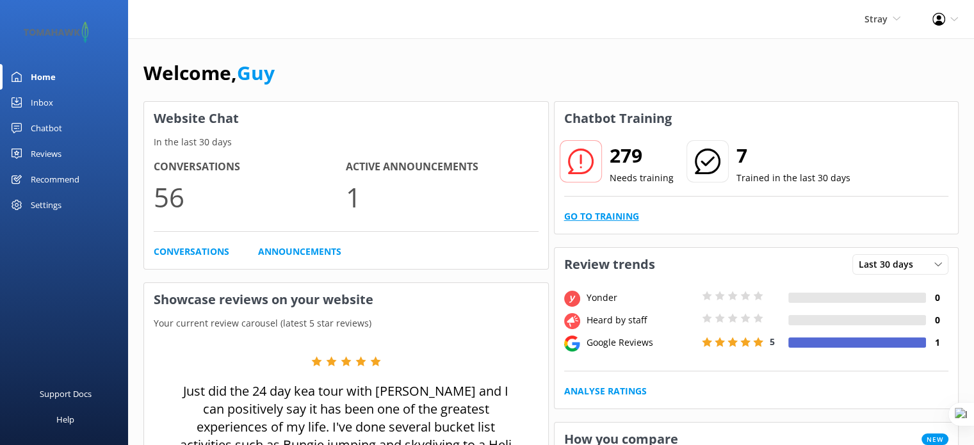
click at [607, 222] on link "Go to Training" at bounding box center [601, 216] width 75 height 14
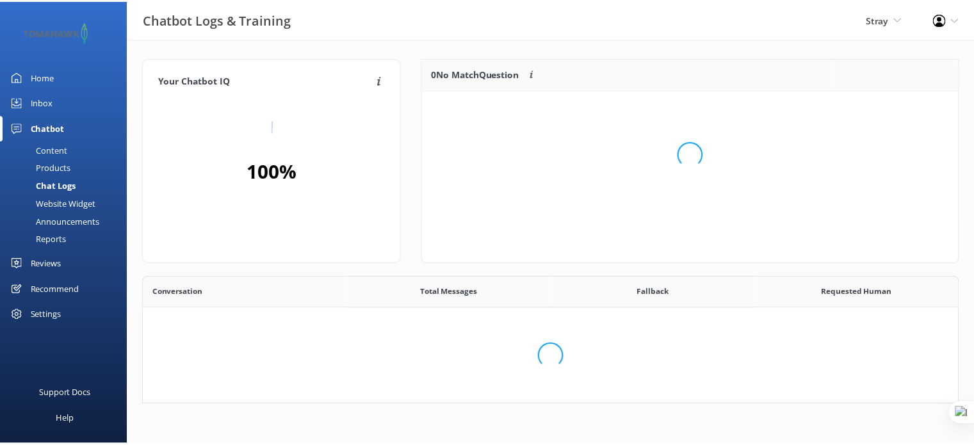
scroll to position [150, 526]
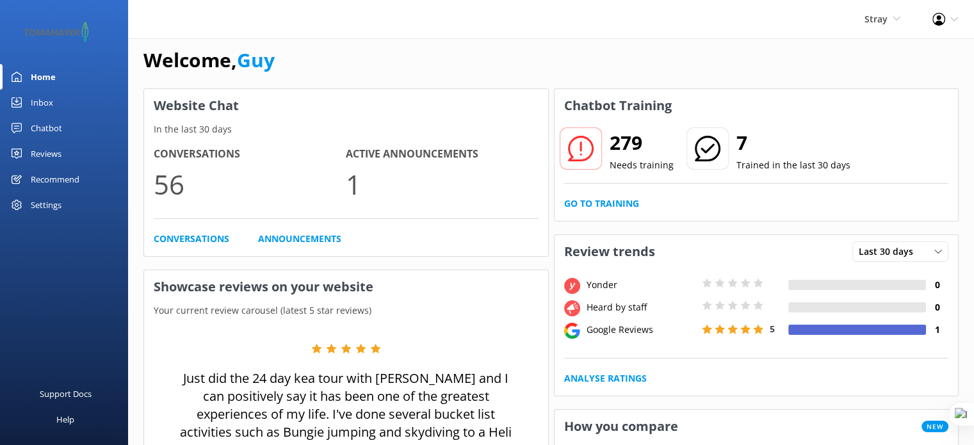
scroll to position [15, 0]
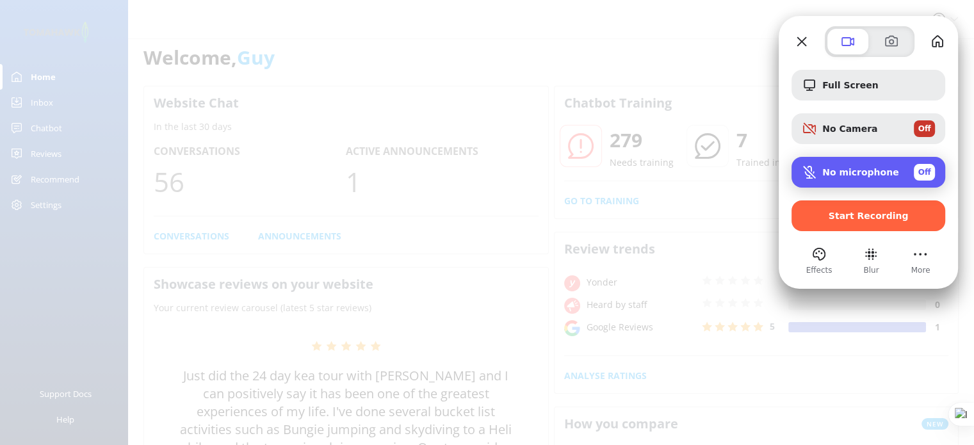
click at [905, 169] on div "No microphone Off" at bounding box center [878, 172] width 113 height 17
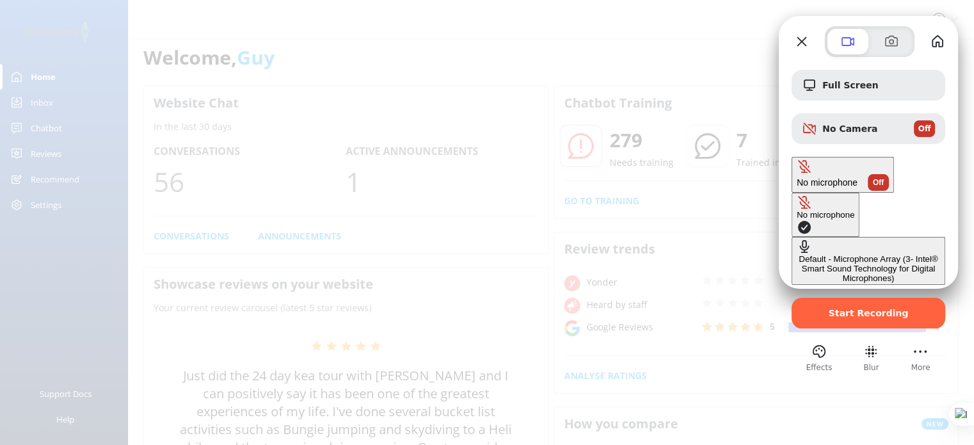
click at [797, 254] on div "Default - Microphone Array (3- Intel® Smart Sound Technology for Digital Microp…" at bounding box center [868, 268] width 143 height 29
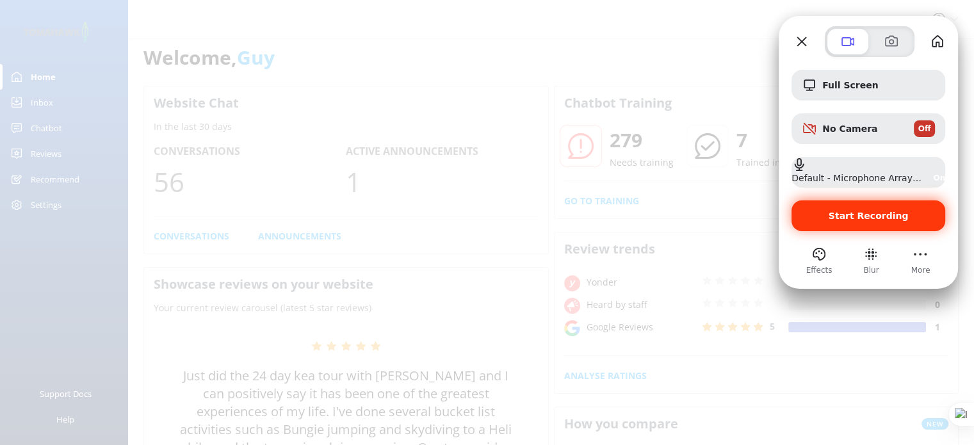
click at [884, 215] on span "Start Recording" at bounding box center [869, 216] width 80 height 10
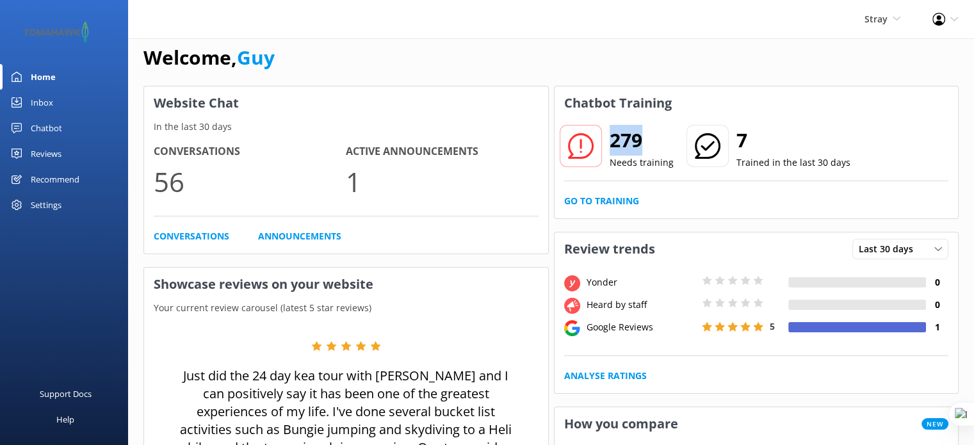
drag, startPoint x: 605, startPoint y: 138, endPoint x: 636, endPoint y: 140, distance: 31.5
click at [636, 140] on div "279 Needs training" at bounding box center [616, 147] width 115 height 46
click at [607, 202] on link "Go to Training" at bounding box center [601, 201] width 75 height 14
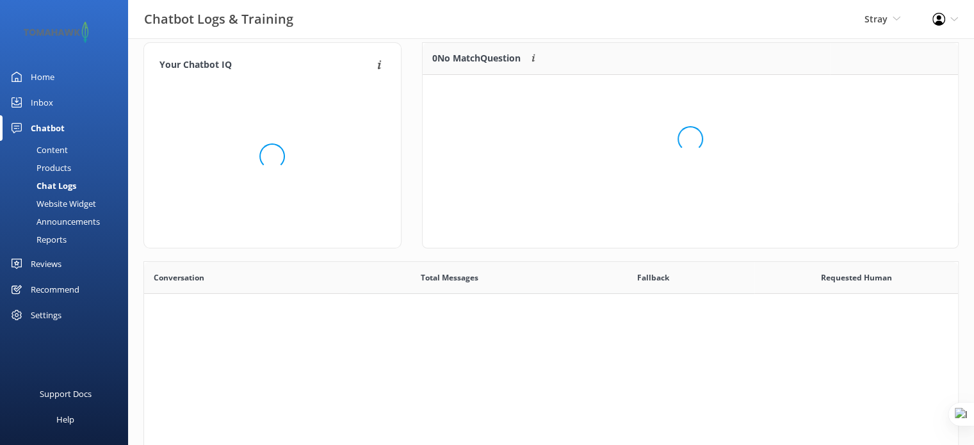
scroll to position [439, 804]
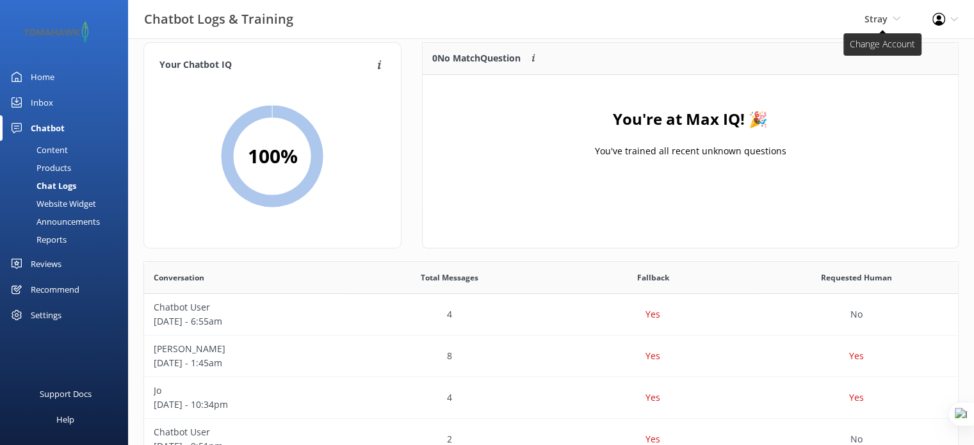
click at [898, 17] on icon at bounding box center [897, 19] width 8 height 8
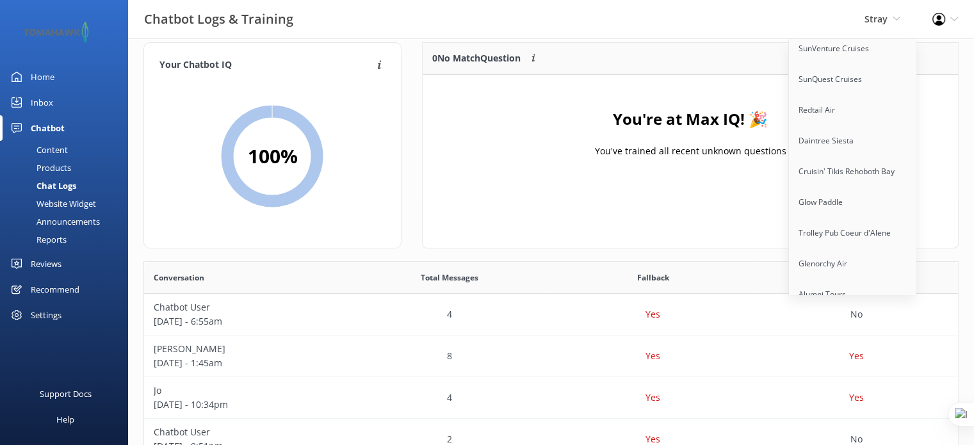
scroll to position [10676, 0]
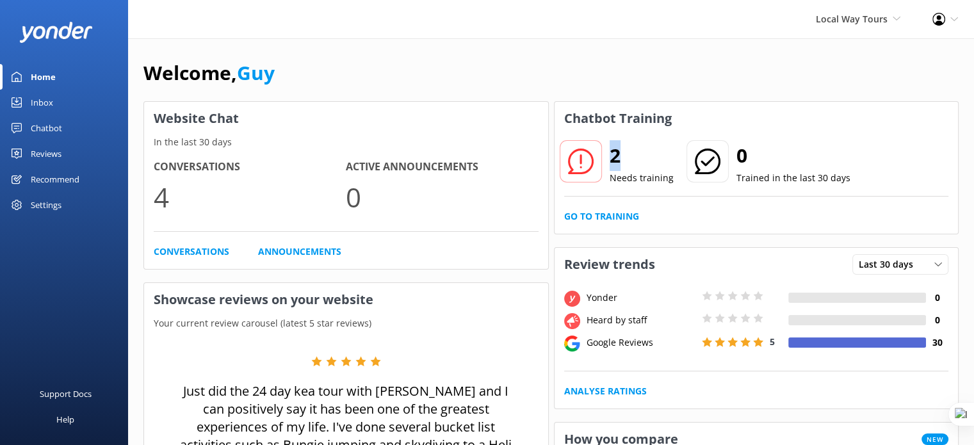
drag, startPoint x: 612, startPoint y: 157, endPoint x: 619, endPoint y: 156, distance: 6.5
click at [619, 156] on h2 "2" at bounding box center [642, 155] width 64 height 31
click at [638, 150] on h2 "2" at bounding box center [642, 155] width 64 height 31
click at [607, 220] on link "Go to Training" at bounding box center [601, 216] width 75 height 14
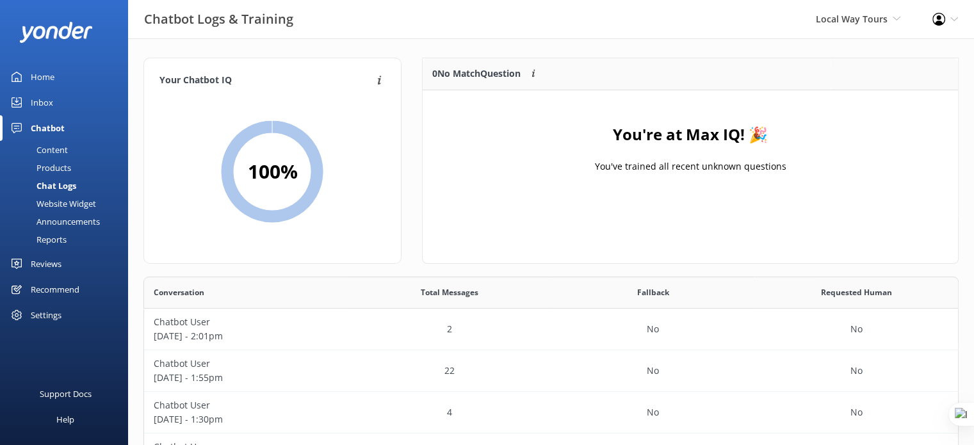
scroll to position [189, 805]
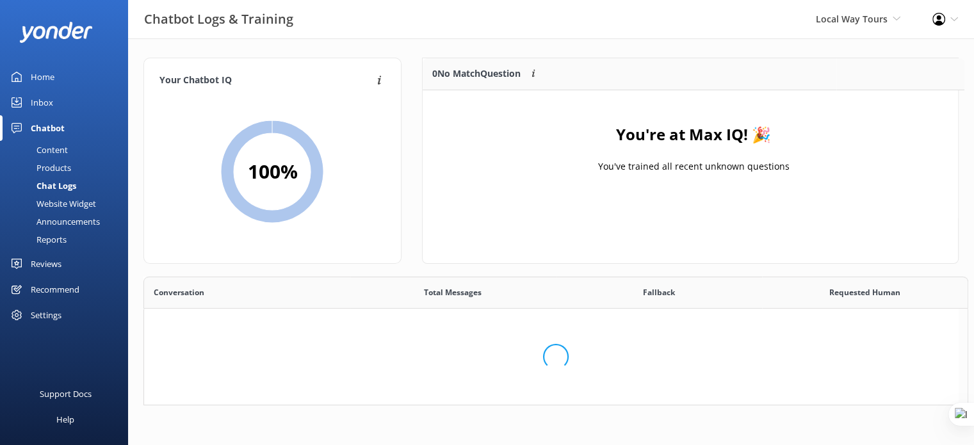
scroll to position [189, 805]
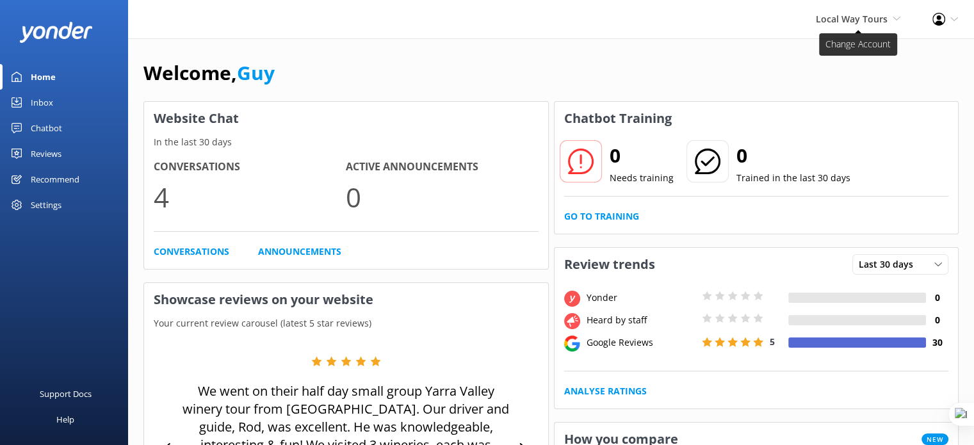
click at [849, 14] on span "Local Way Tours" at bounding box center [852, 19] width 72 height 12
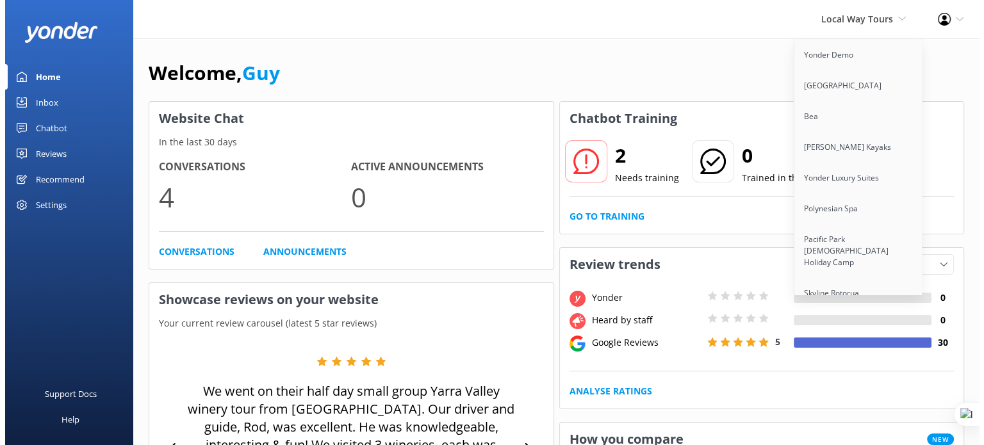
scroll to position [5528, 0]
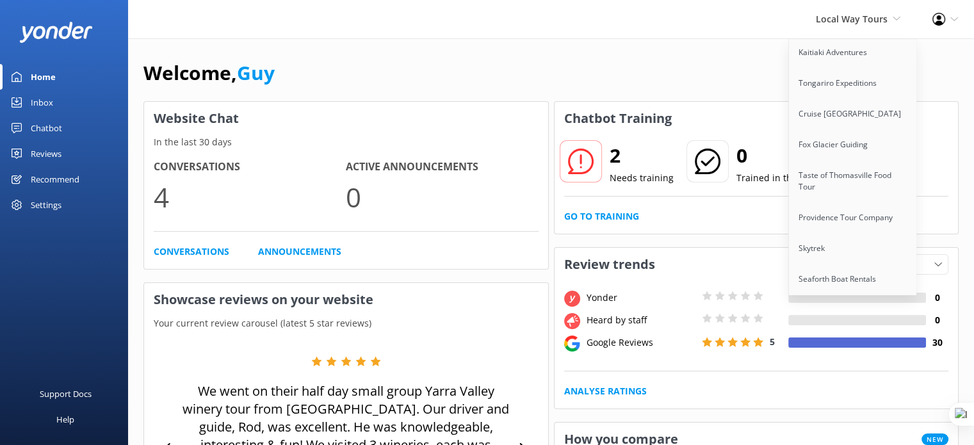
click at [825, 325] on link "Quarry Park Adventures" at bounding box center [853, 340] width 128 height 31
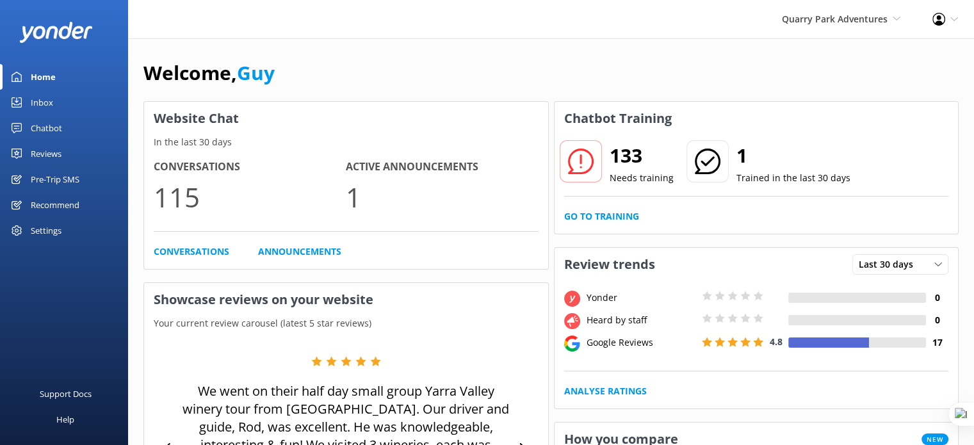
click at [45, 129] on div "Chatbot" at bounding box center [46, 128] width 31 height 26
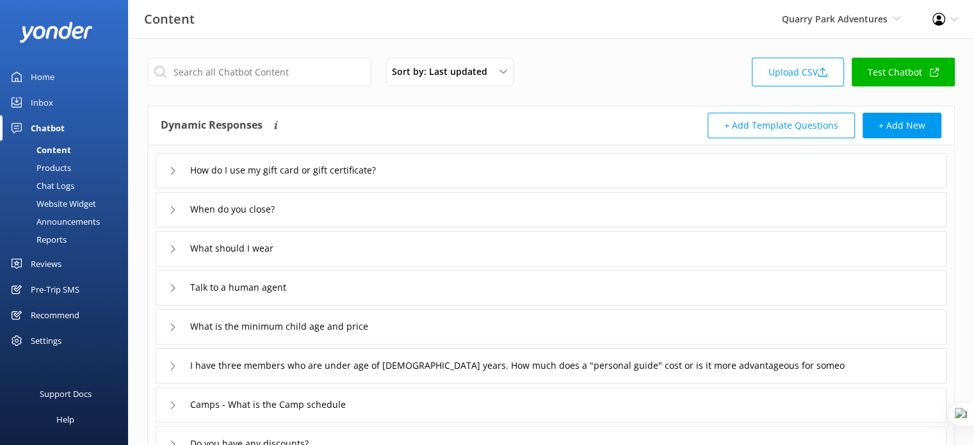
click at [63, 185] on div "Chat Logs" at bounding box center [41, 186] width 67 height 18
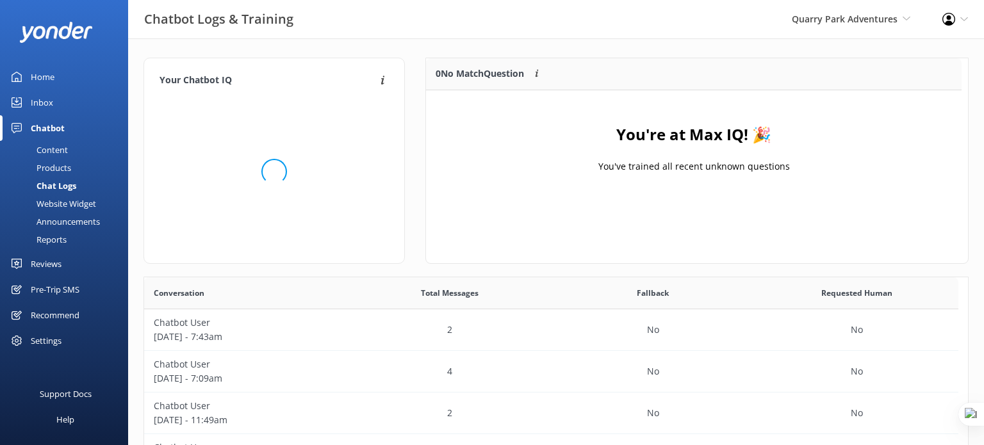
scroll to position [150, 526]
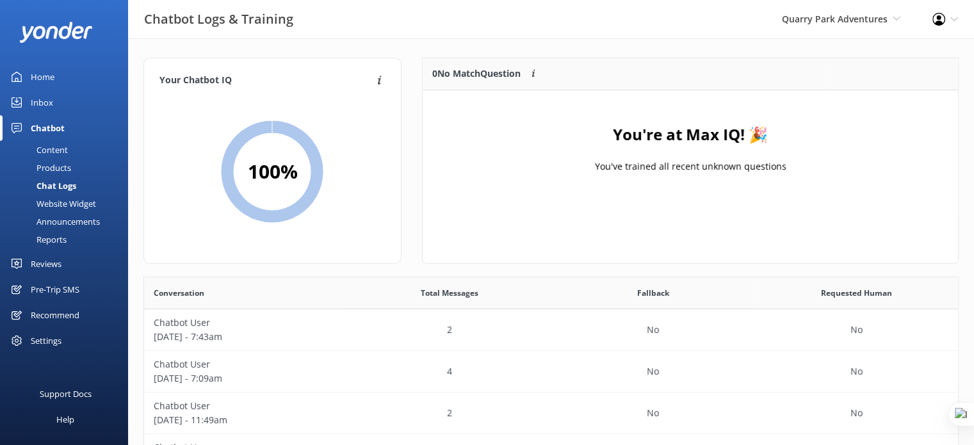
click at [67, 286] on div "Pre-Trip SMS" at bounding box center [55, 290] width 49 height 26
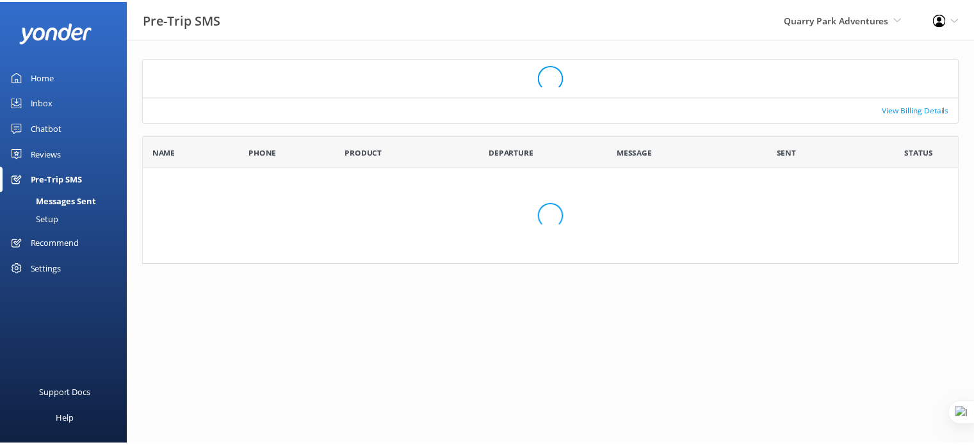
scroll to position [10, 10]
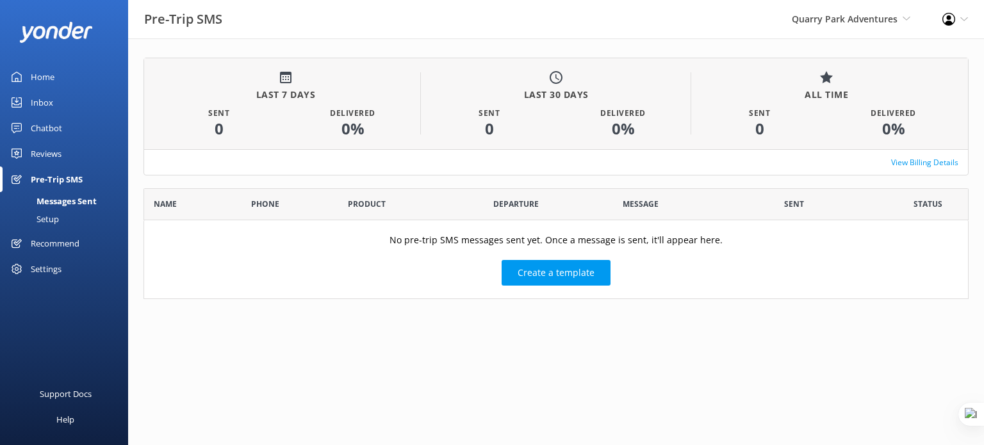
click at [52, 222] on div "Setup" at bounding box center [33, 219] width 51 height 18
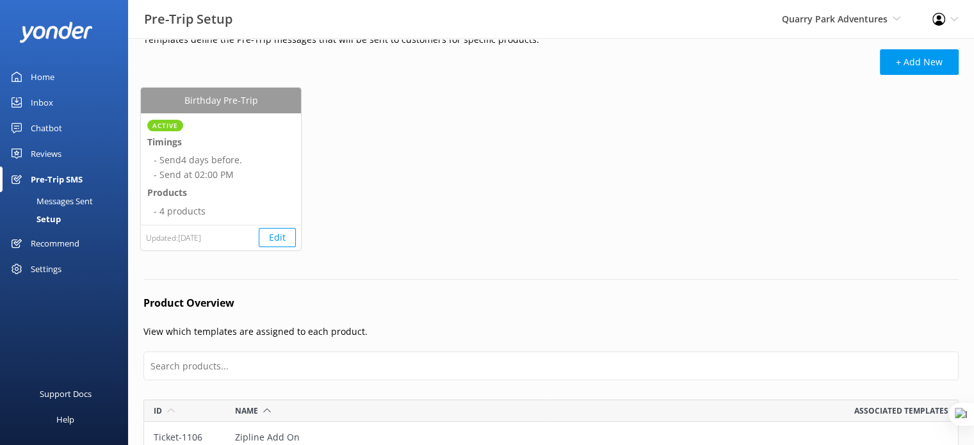
scroll to position [64, 0]
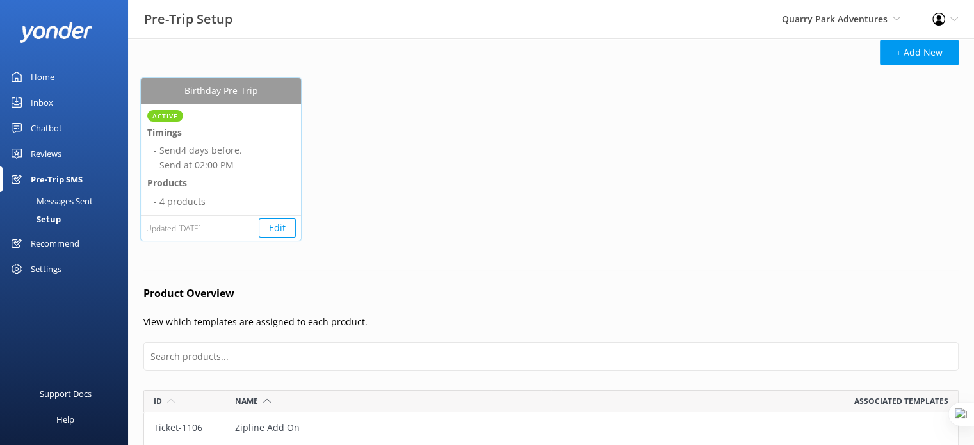
click at [272, 222] on button "Edit" at bounding box center [277, 227] width 37 height 19
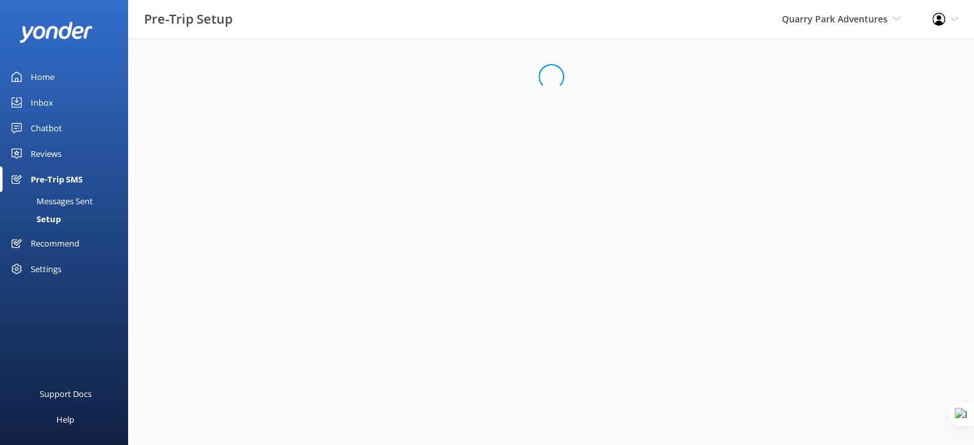
select select "14:00"
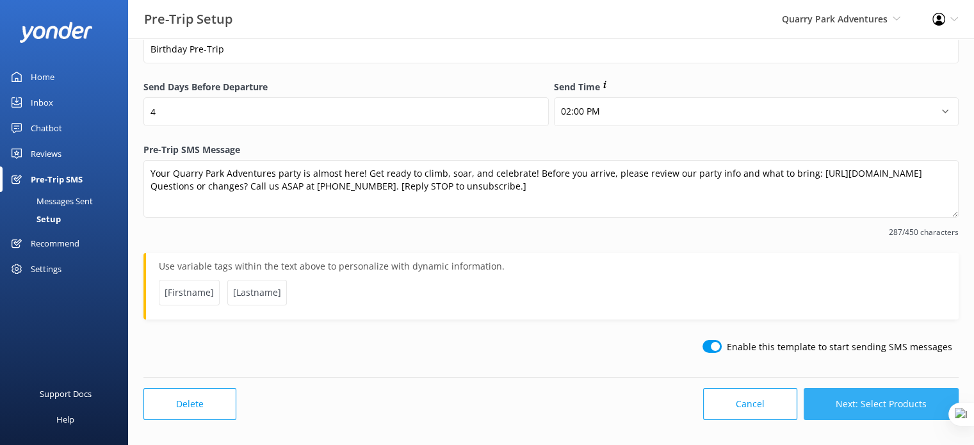
click at [881, 398] on button "Next: Select Products" at bounding box center [881, 404] width 155 height 32
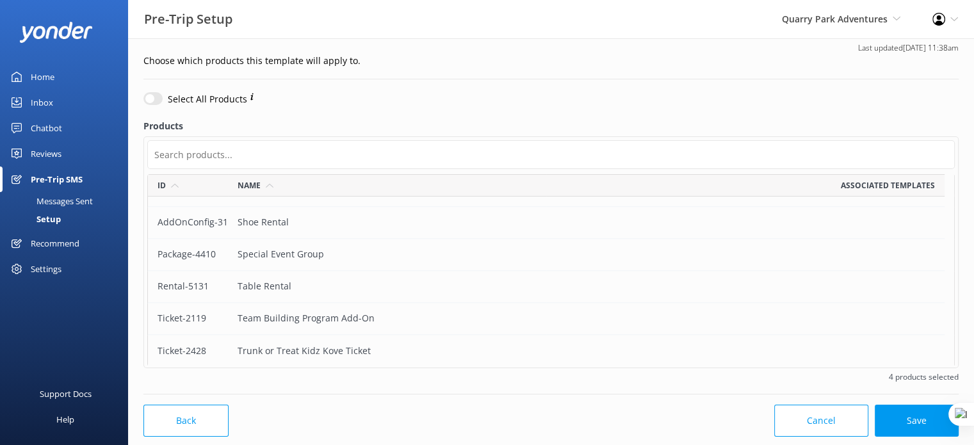
scroll to position [1879, 0]
click at [816, 22] on span "Quarry Park Adventures" at bounding box center [835, 19] width 106 height 12
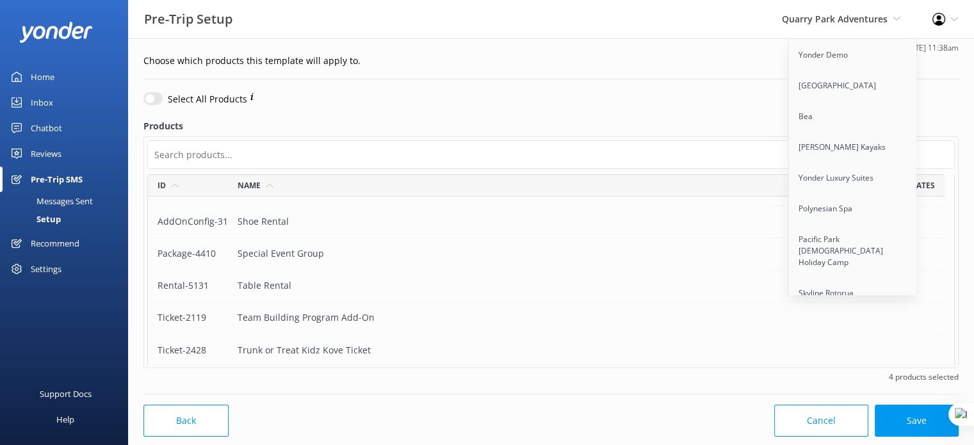
scroll to position [5528, 0]
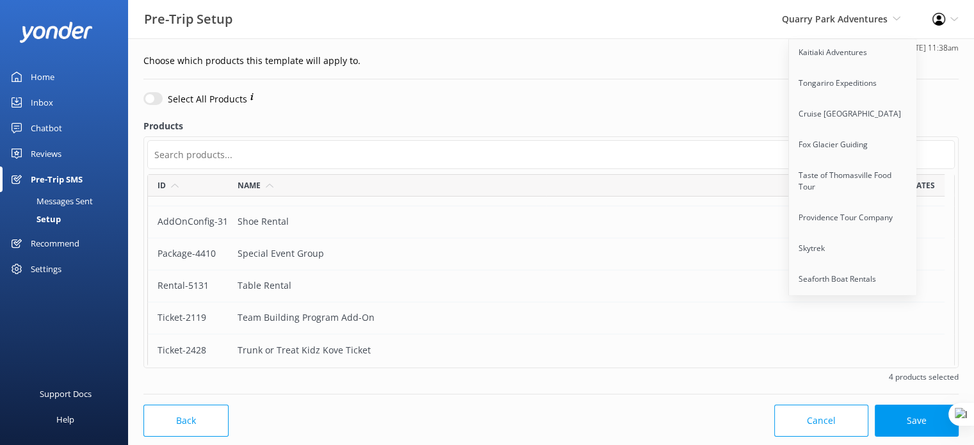
click at [862, 325] on link "Quarry Park Adventures" at bounding box center [853, 340] width 128 height 31
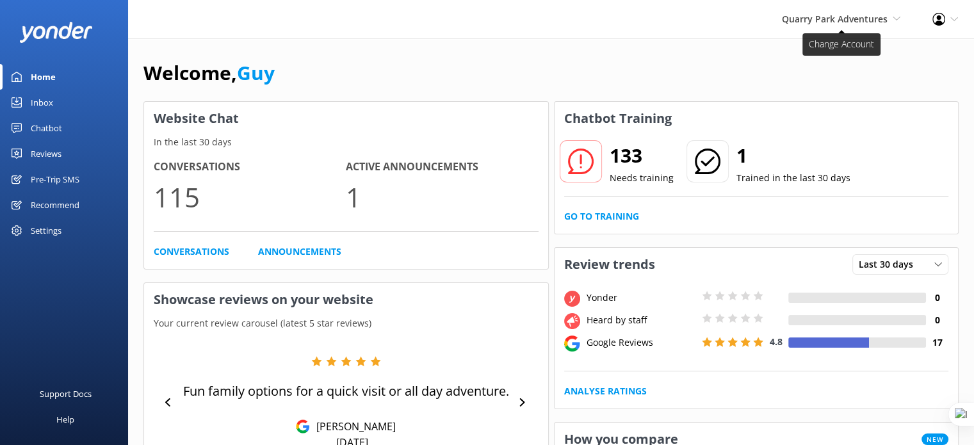
click at [790, 16] on span "Quarry Park Adventures" at bounding box center [835, 19] width 106 height 12
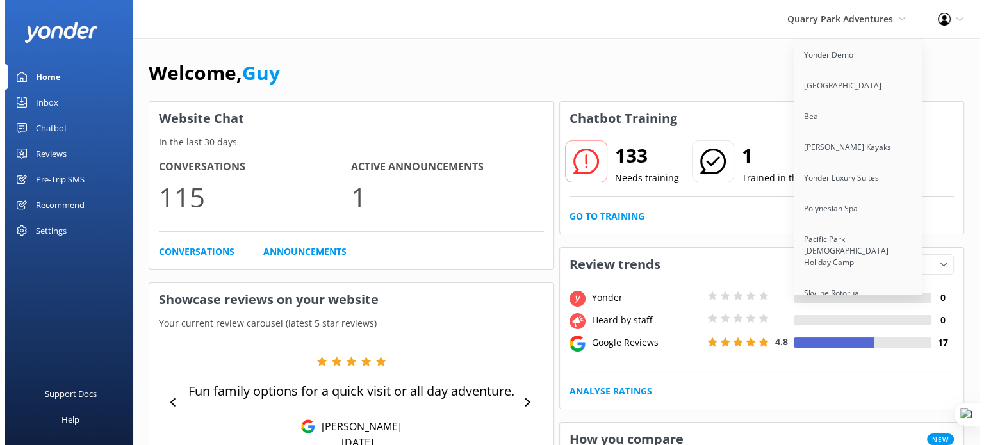
scroll to position [5528, 0]
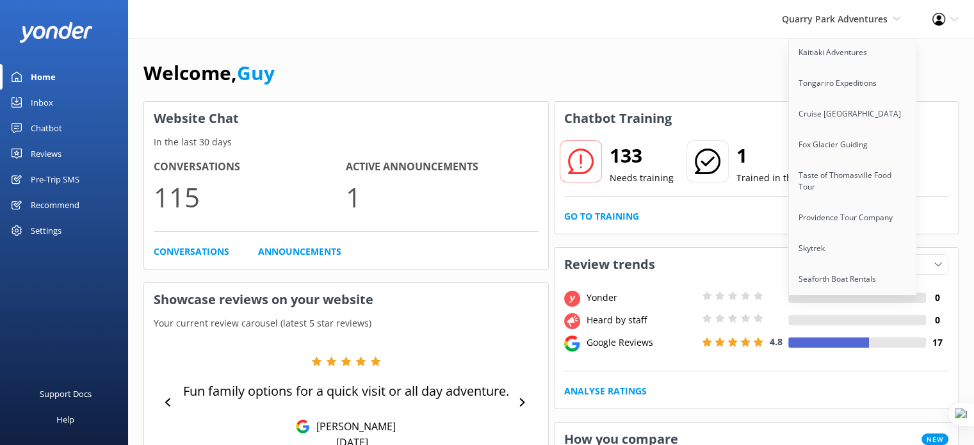
click at [820, 325] on link "Quarry Park Adventures" at bounding box center [853, 340] width 128 height 31
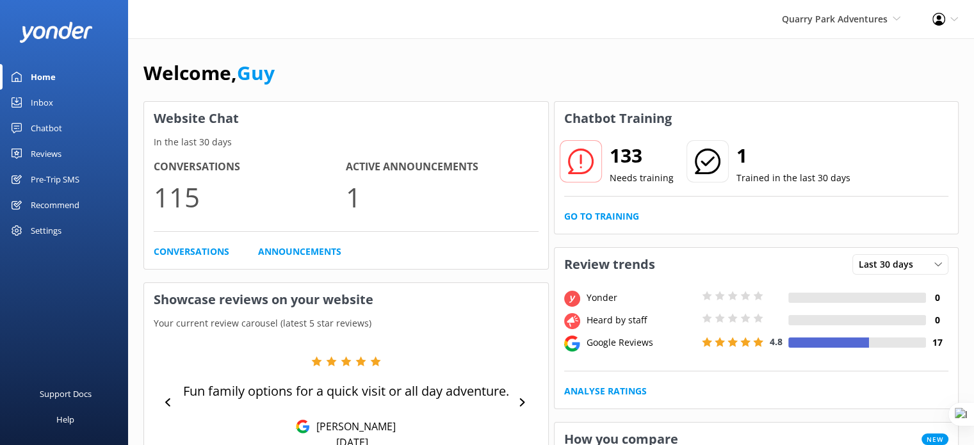
click at [111, 319] on div "Support Docs Help" at bounding box center [64, 350] width 128 height 189
click at [74, 182] on div "Pre-Trip SMS" at bounding box center [55, 179] width 49 height 26
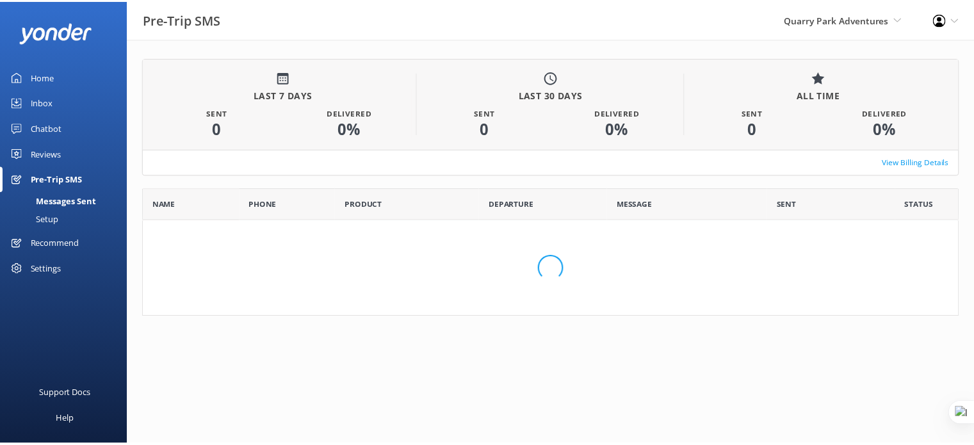
scroll to position [10, 10]
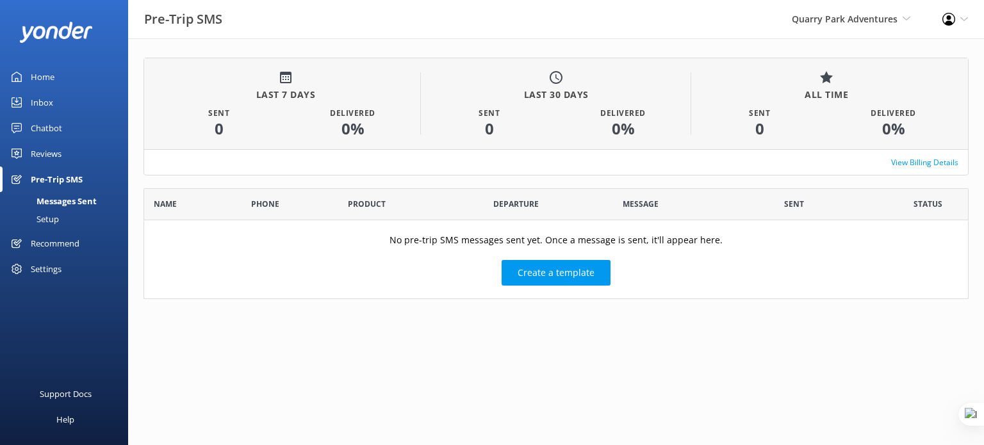
click at [47, 215] on div "Setup" at bounding box center [33, 219] width 51 height 18
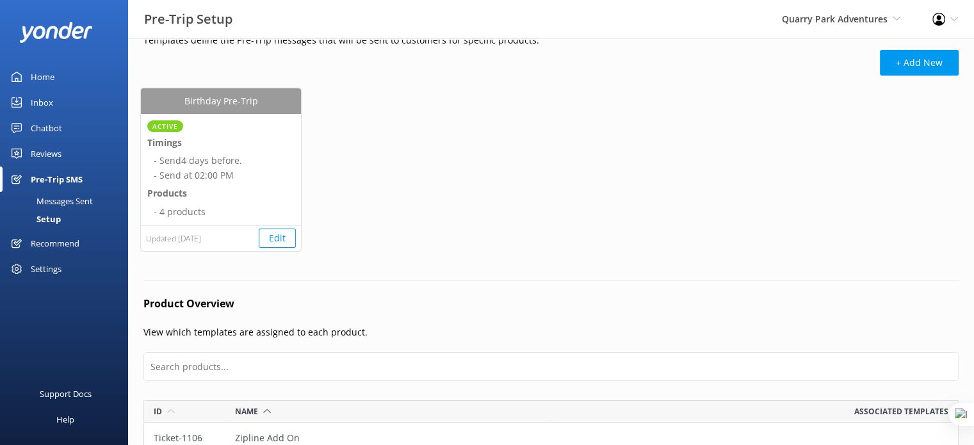
scroll to position [48, 0]
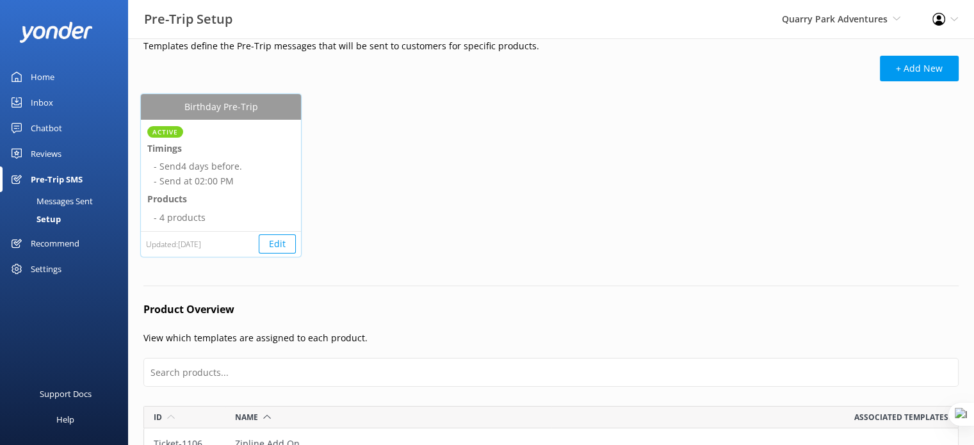
click at [280, 237] on button "Edit" at bounding box center [277, 243] width 37 height 19
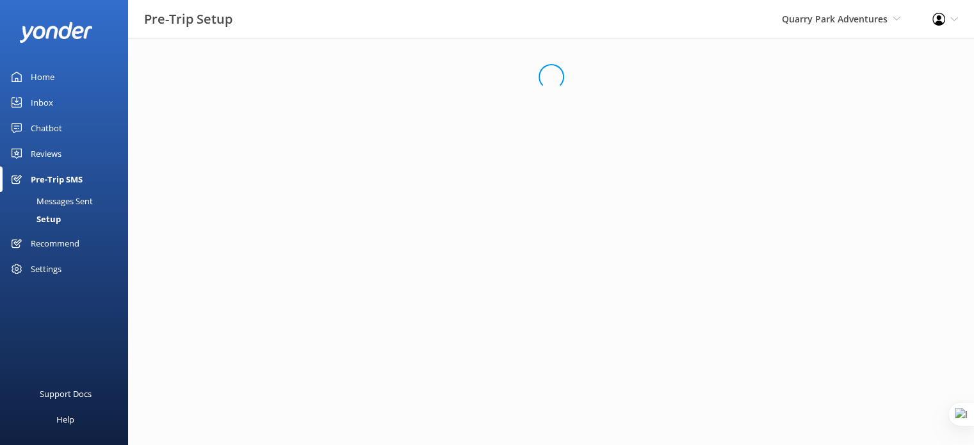
select select "14:00"
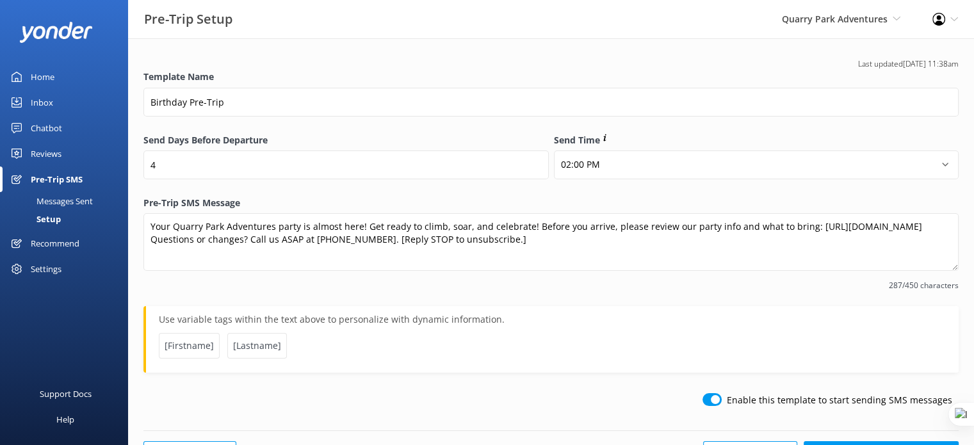
click at [918, 200] on label "Pre-Trip SMS Message" at bounding box center [550, 203] width 815 height 14
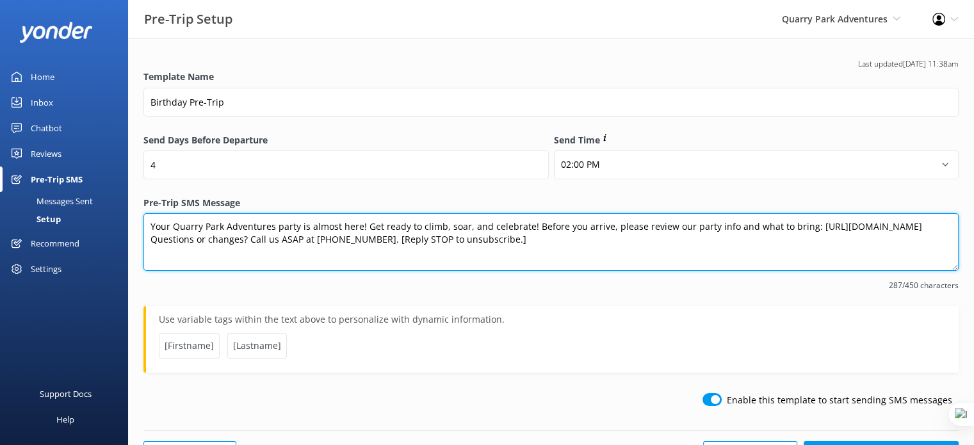
click at [918, 213] on textarea "Your Quarry Park Adventures party is almost here! Get ready to climb, soar, and…" at bounding box center [550, 242] width 815 height 58
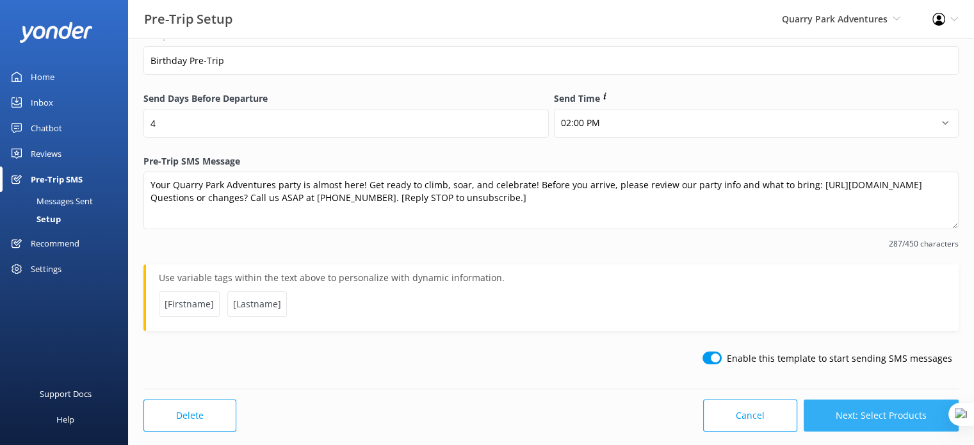
click at [884, 412] on button "Next: Select Products" at bounding box center [881, 416] width 155 height 32
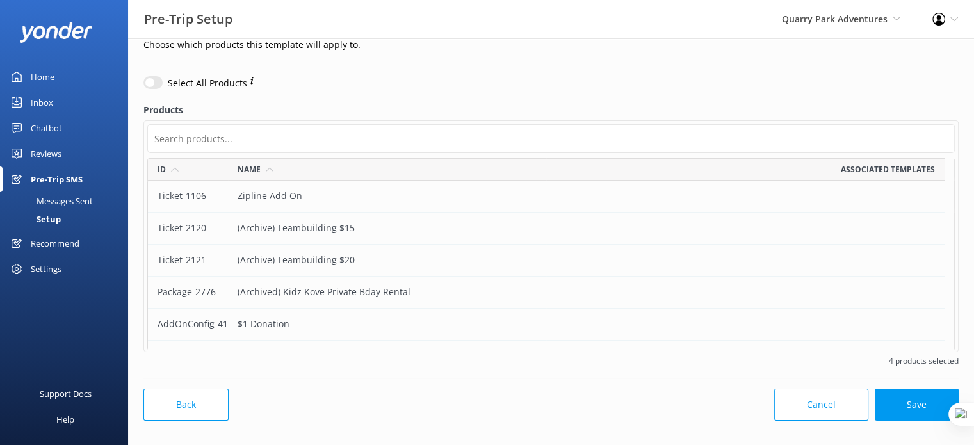
scroll to position [182, 797]
click at [875, 166] on span "Associated templates" at bounding box center [888, 169] width 94 height 12
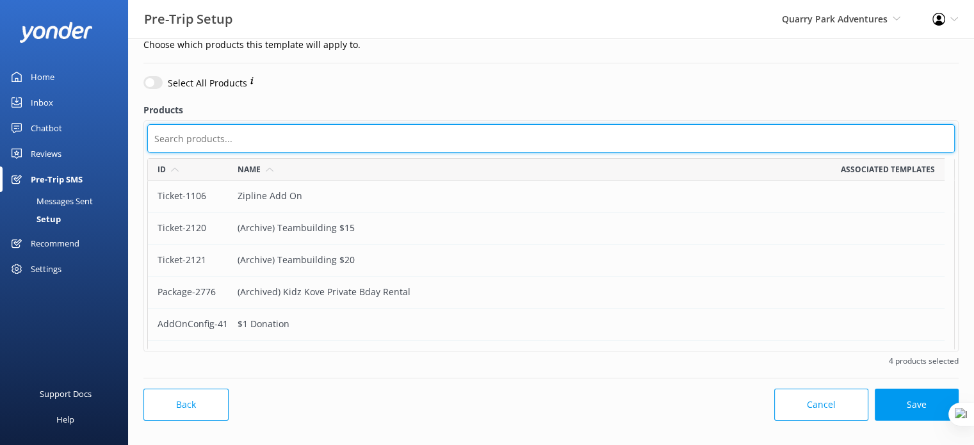
click at [343, 142] on input "text" at bounding box center [551, 138] width 808 height 29
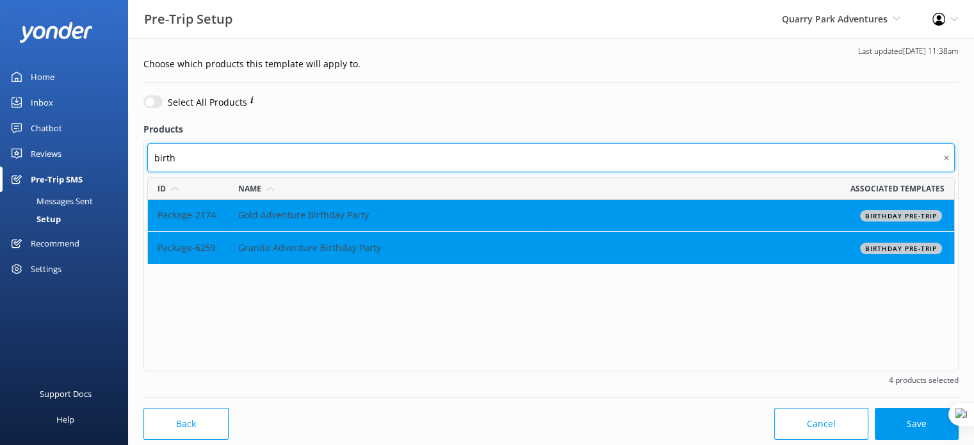
scroll to position [0, 0]
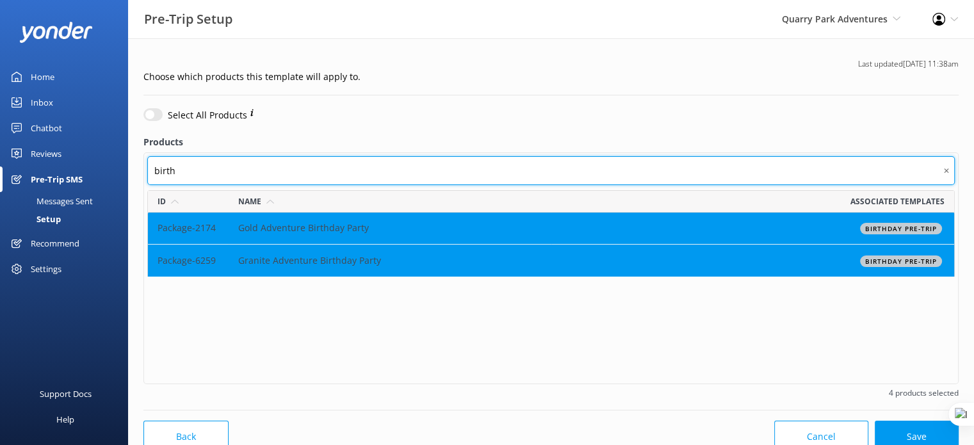
type input "birth"
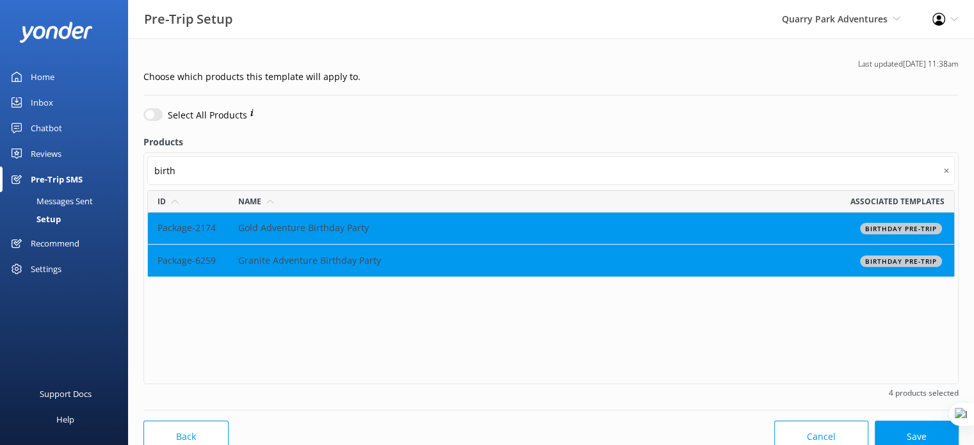
click at [812, 135] on label "Products" at bounding box center [550, 142] width 815 height 14
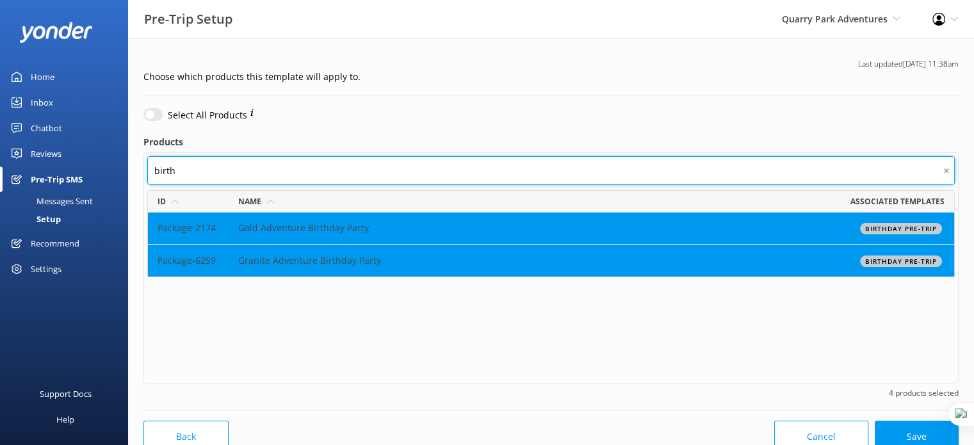
drag, startPoint x: 199, startPoint y: 168, endPoint x: 141, endPoint y: 175, distance: 58.6
click at [141, 175] on div "Select All Products Products birth ✕ Id Name Associated templates Package-2174 …" at bounding box center [551, 254] width 820 height 296
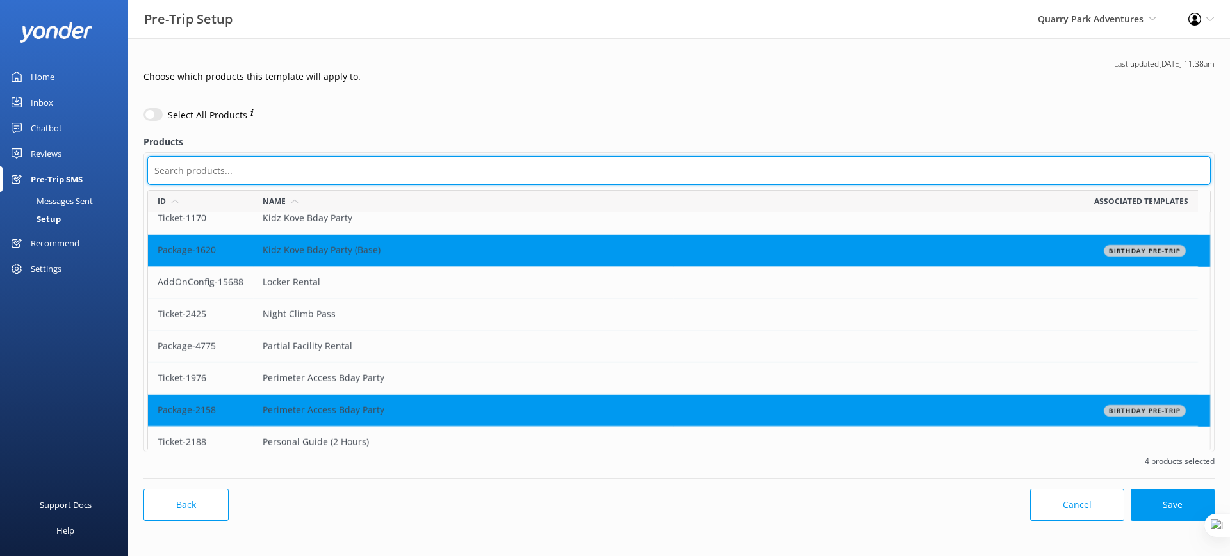
scroll to position [988, 0]
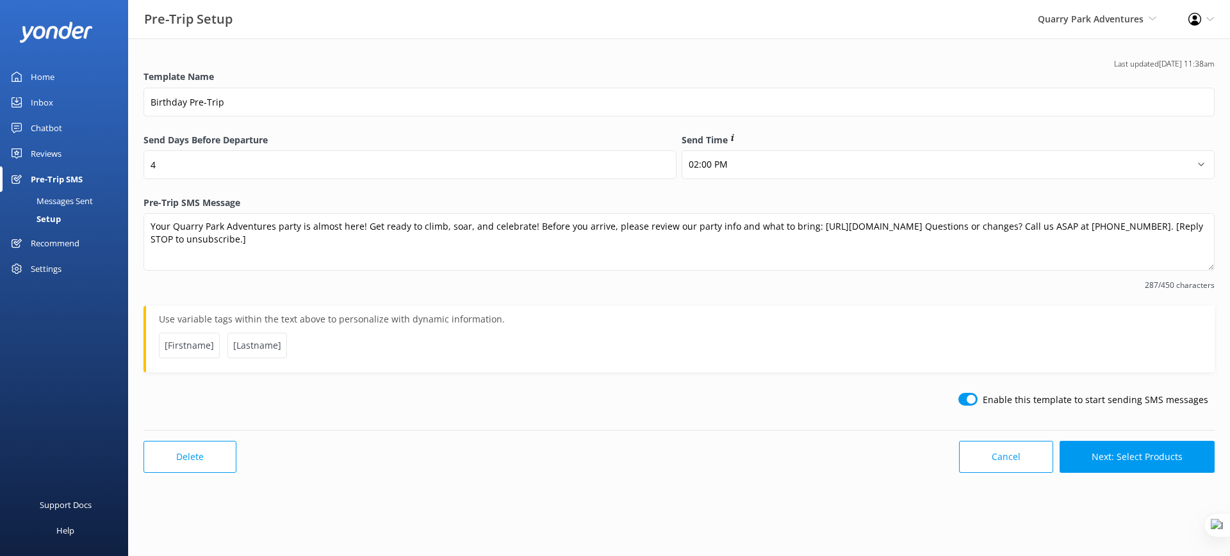
select select "14:00"
